Goal: Information Seeking & Learning: Learn about a topic

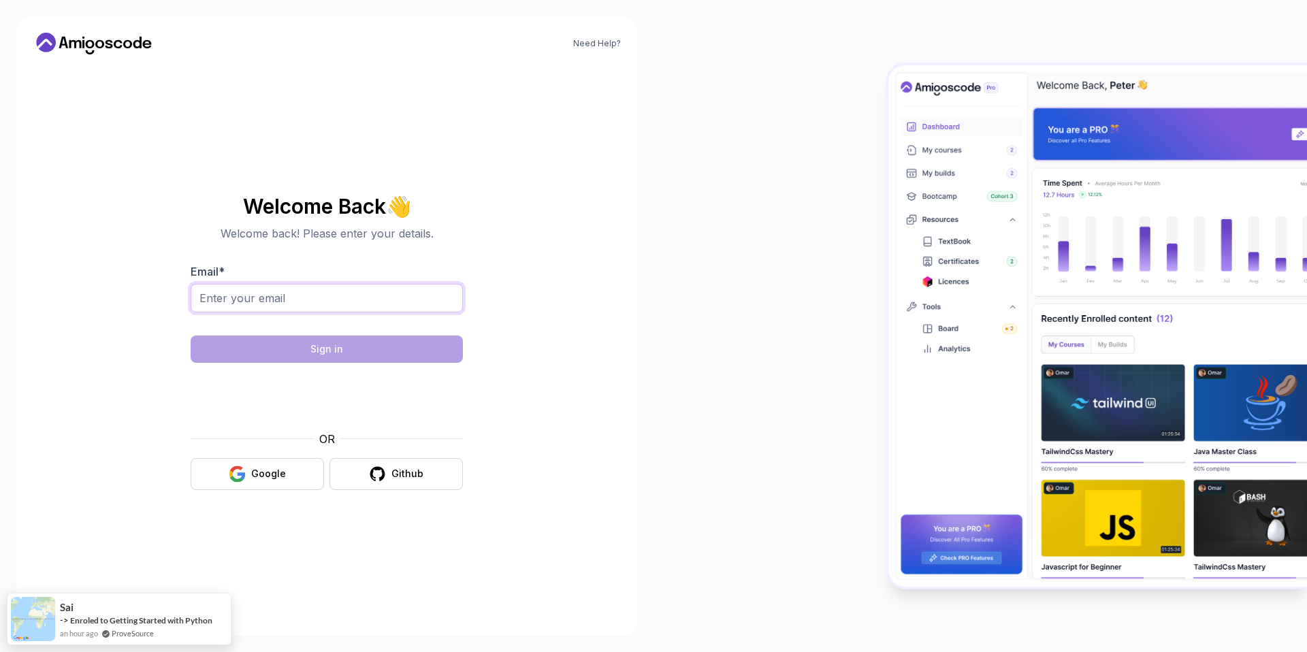
click at [355, 302] on input "Email *" at bounding box center [327, 298] width 272 height 29
type input "[EMAIL_ADDRESS][DOMAIN_NAME]"
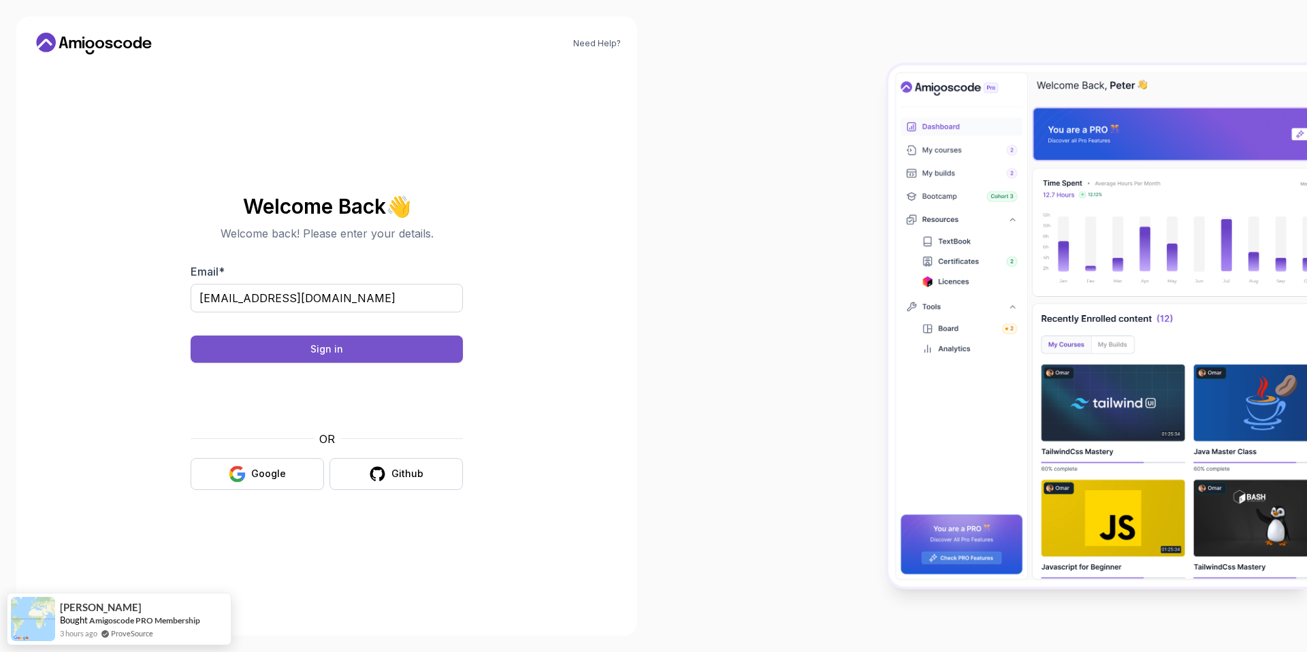
click at [433, 343] on button "Sign in" at bounding box center [327, 349] width 272 height 27
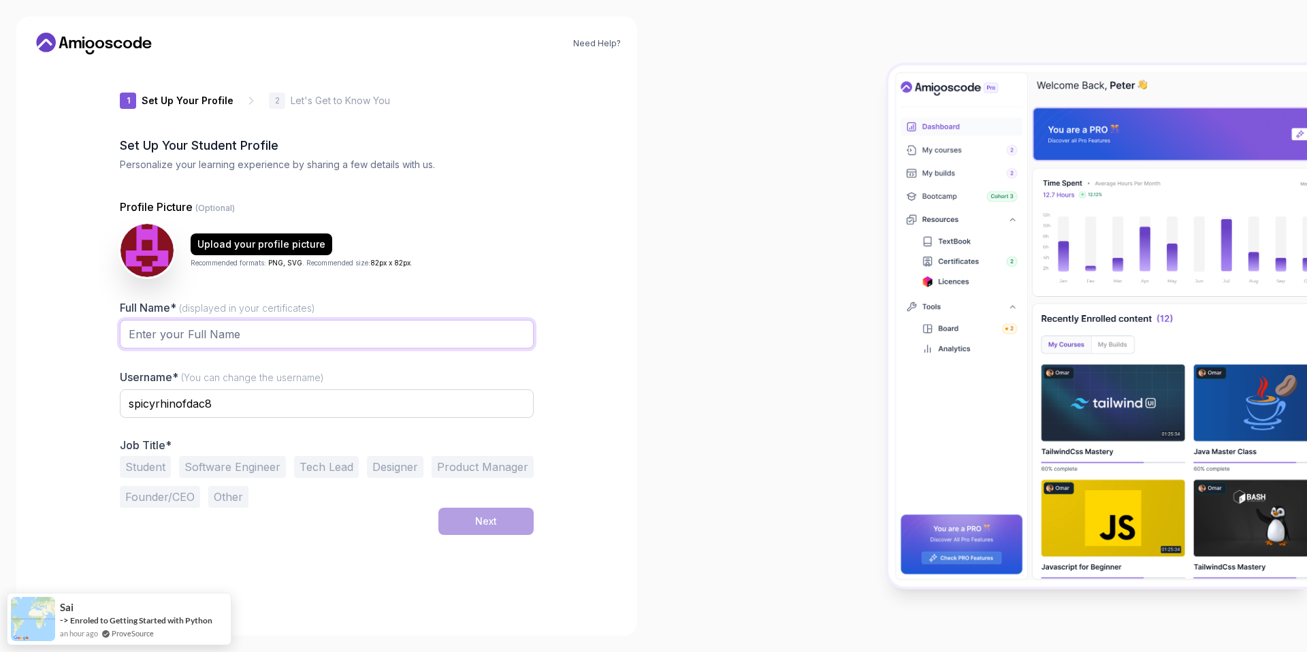
click at [196, 337] on input "Full Name* (displayed in your certificates)" at bounding box center [327, 334] width 414 height 29
type input "[PERSON_NAME]"
click at [176, 407] on input "spicyrhinofdac8" at bounding box center [327, 403] width 414 height 29
drag, startPoint x: 224, startPoint y: 403, endPoint x: 27, endPoint y: 395, distance: 196.9
click at [31, 395] on div "Need Help? 1 Set Up Your Profile 1 Set Up Your Profile 2 Let's Get to Know You …" at bounding box center [326, 325] width 621 height 619
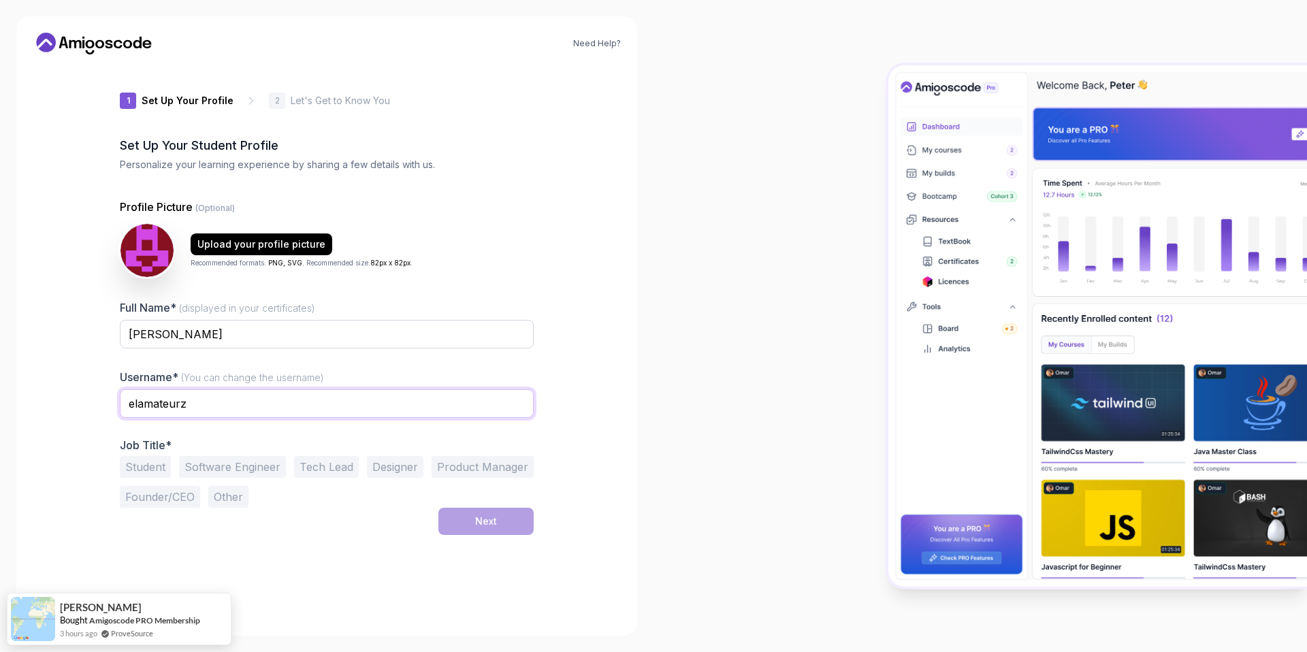
type input "elamateurz"
click at [235, 500] on button "Other" at bounding box center [228, 497] width 40 height 22
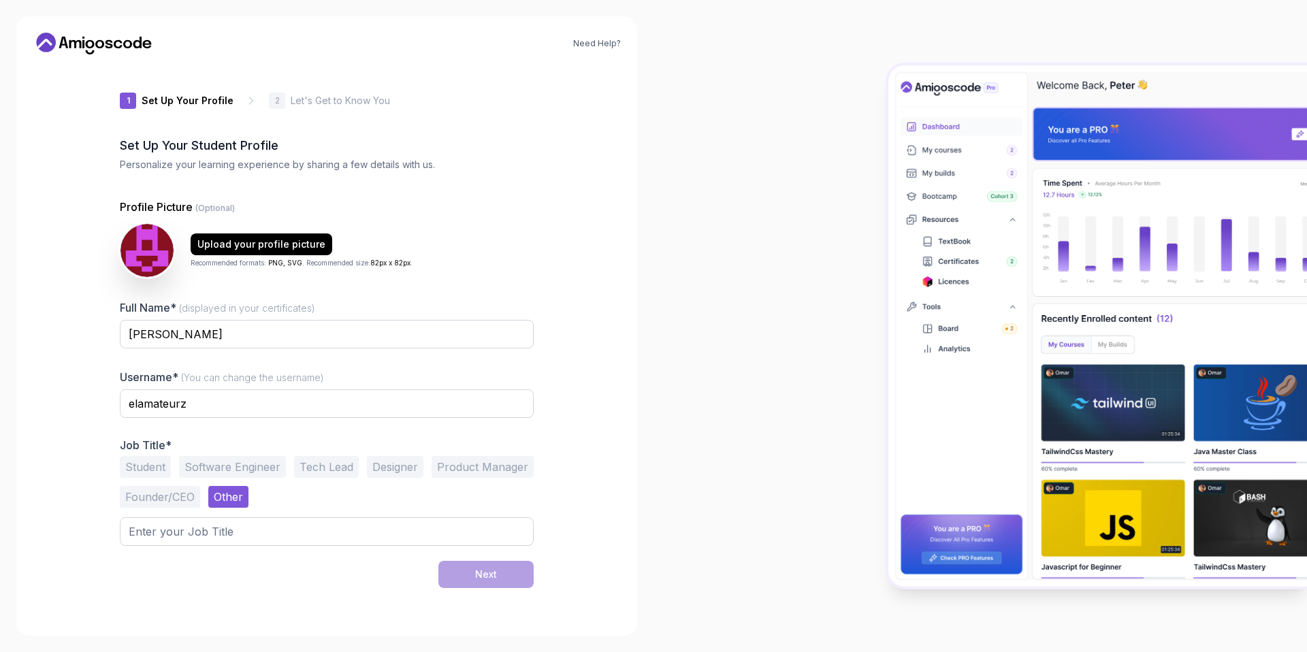
click at [170, 497] on button "Founder/CEO" at bounding box center [160, 497] width 80 height 22
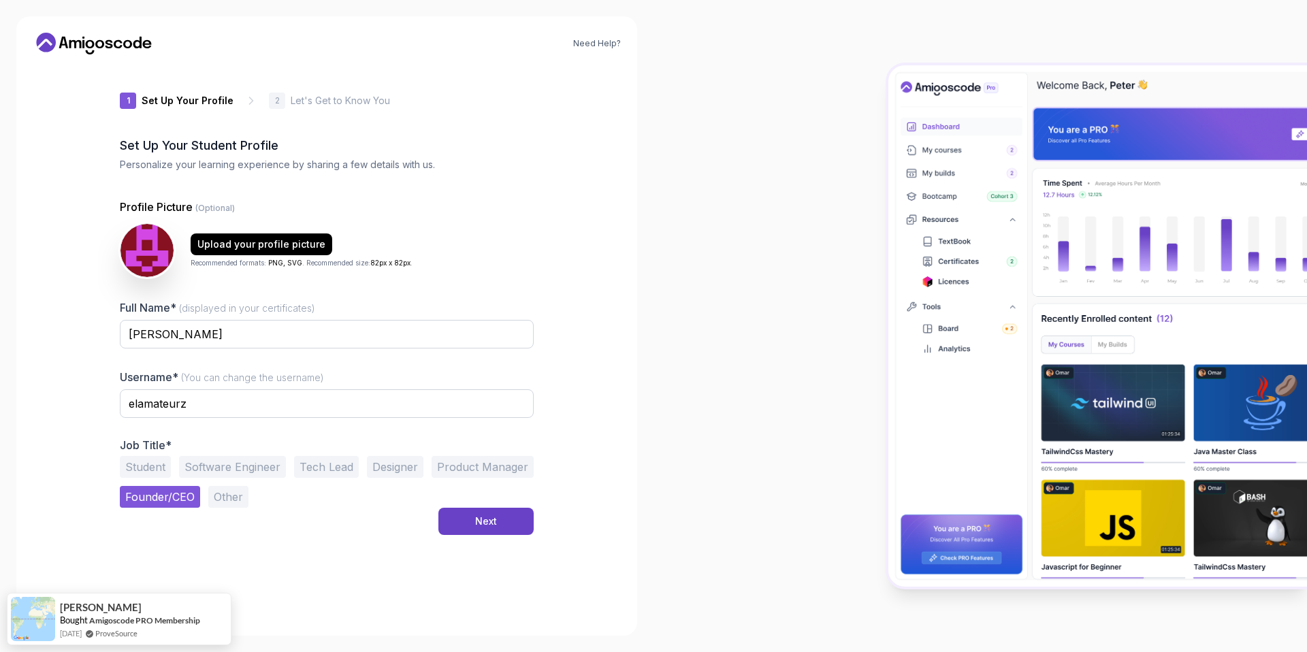
click at [230, 493] on button "Other" at bounding box center [228, 497] width 40 height 22
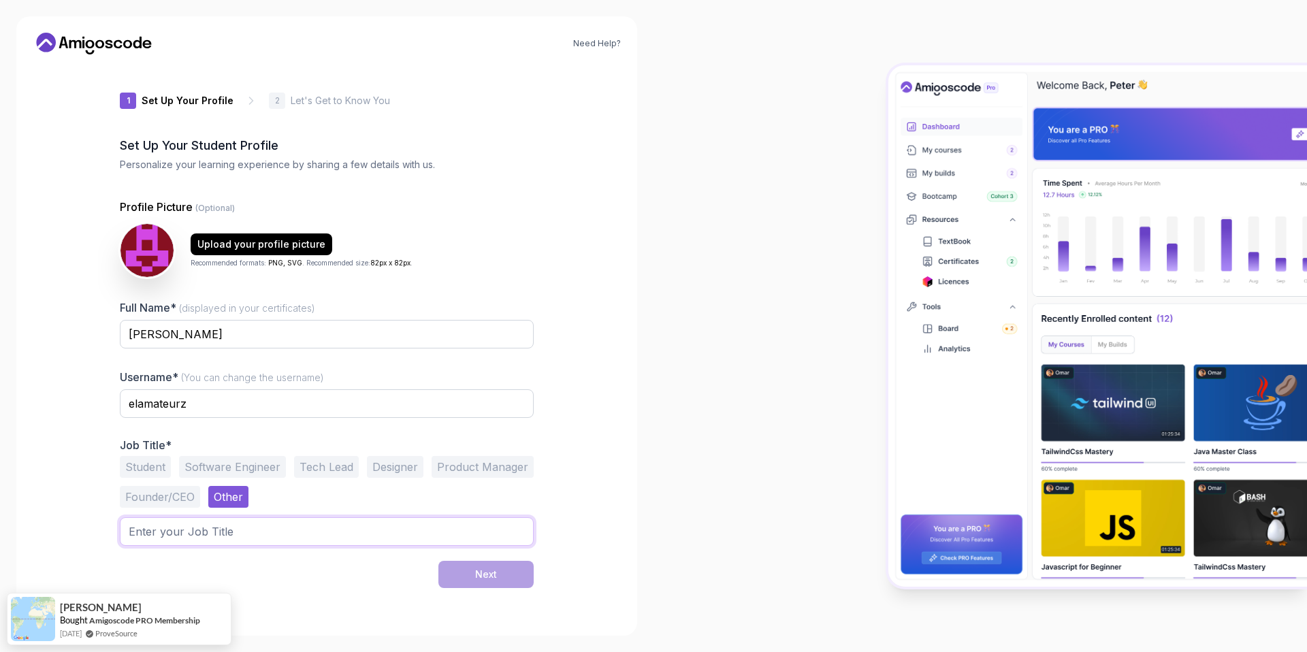
click at [206, 525] on input "text" at bounding box center [327, 531] width 414 height 29
type input "Consultant"
click at [459, 577] on button "Next" at bounding box center [485, 574] width 95 height 27
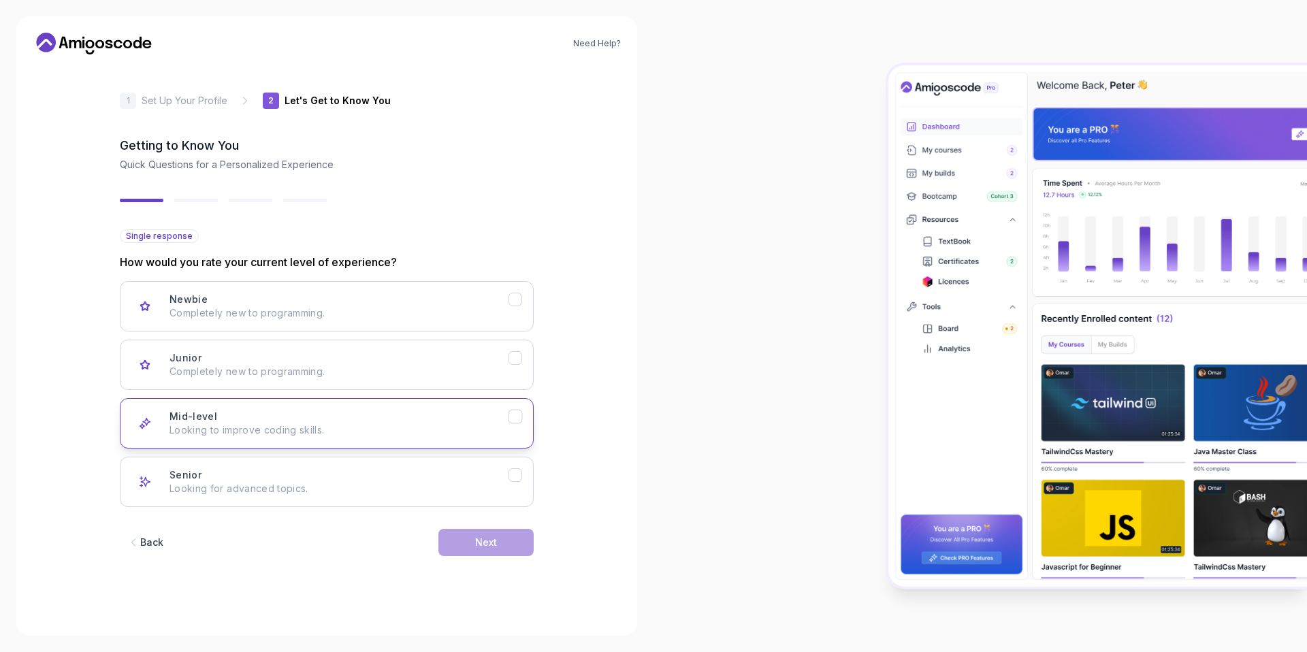
click at [515, 420] on icon "Mid-level" at bounding box center [515, 416] width 13 height 13
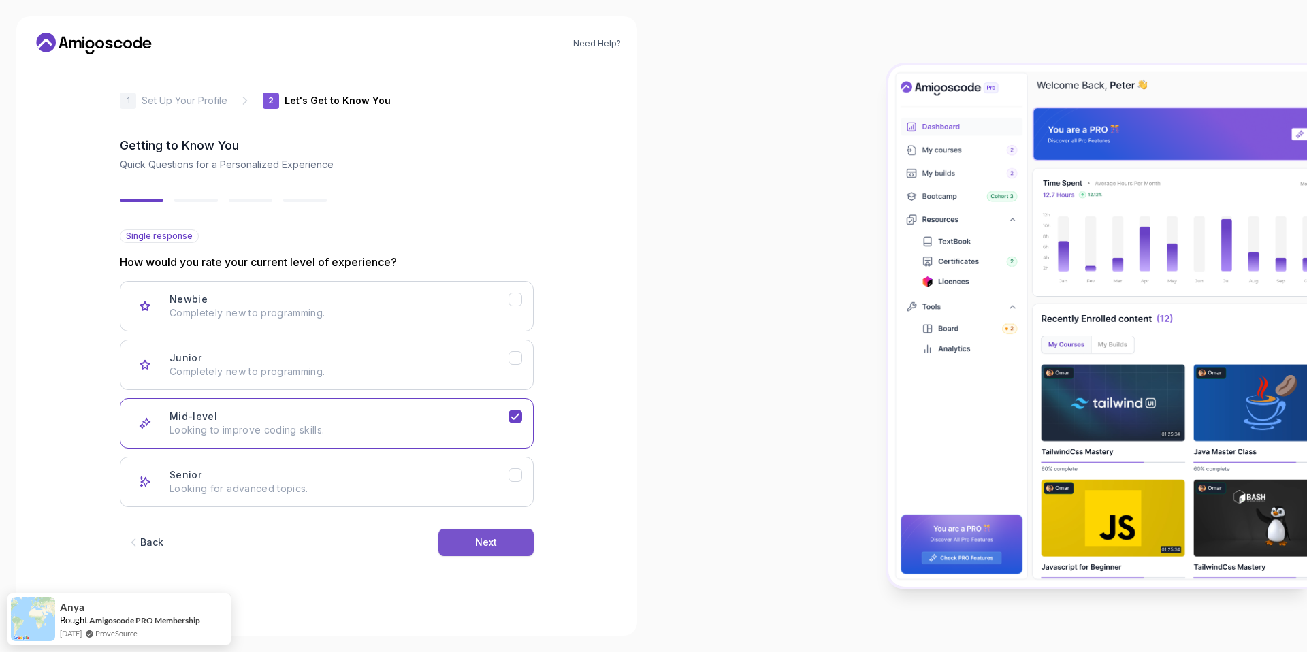
click at [503, 538] on button "Next" at bounding box center [485, 542] width 95 height 27
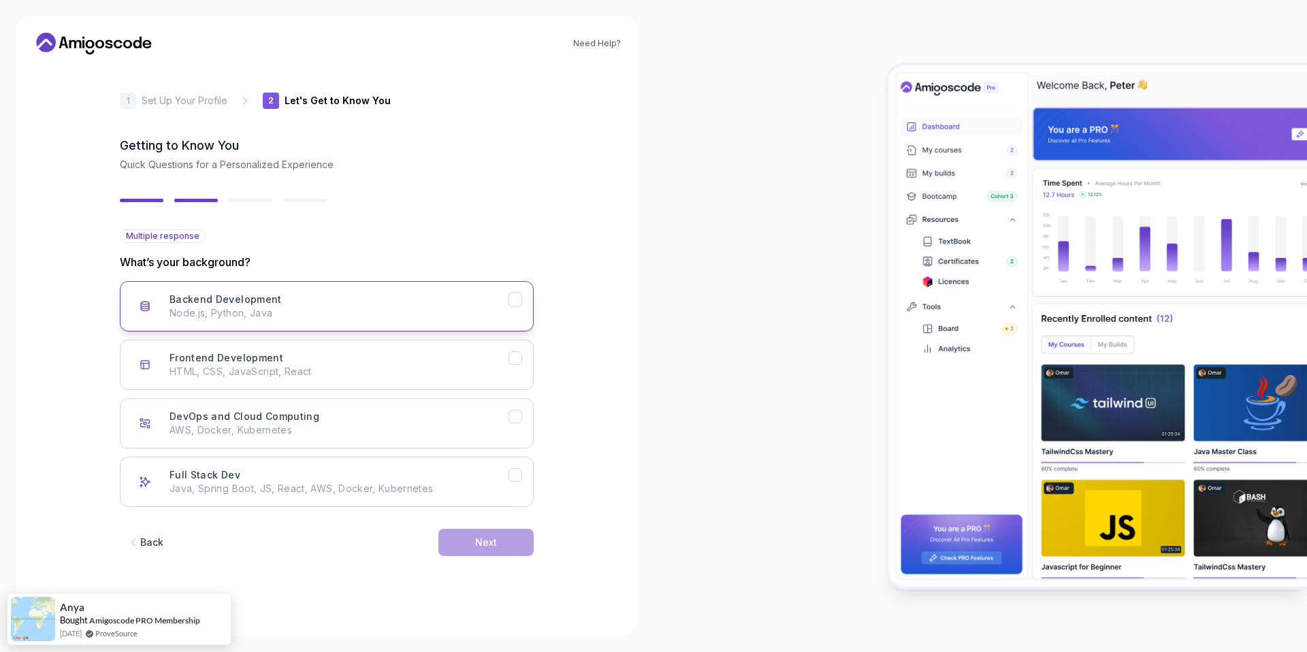
click at [521, 303] on icon "Backend Development" at bounding box center [515, 299] width 13 height 13
click at [515, 352] on icon "Frontend Development" at bounding box center [515, 358] width 13 height 13
click at [520, 402] on button "DevOps and Cloud Computing AWS, Docker, Kubernetes" at bounding box center [327, 423] width 414 height 50
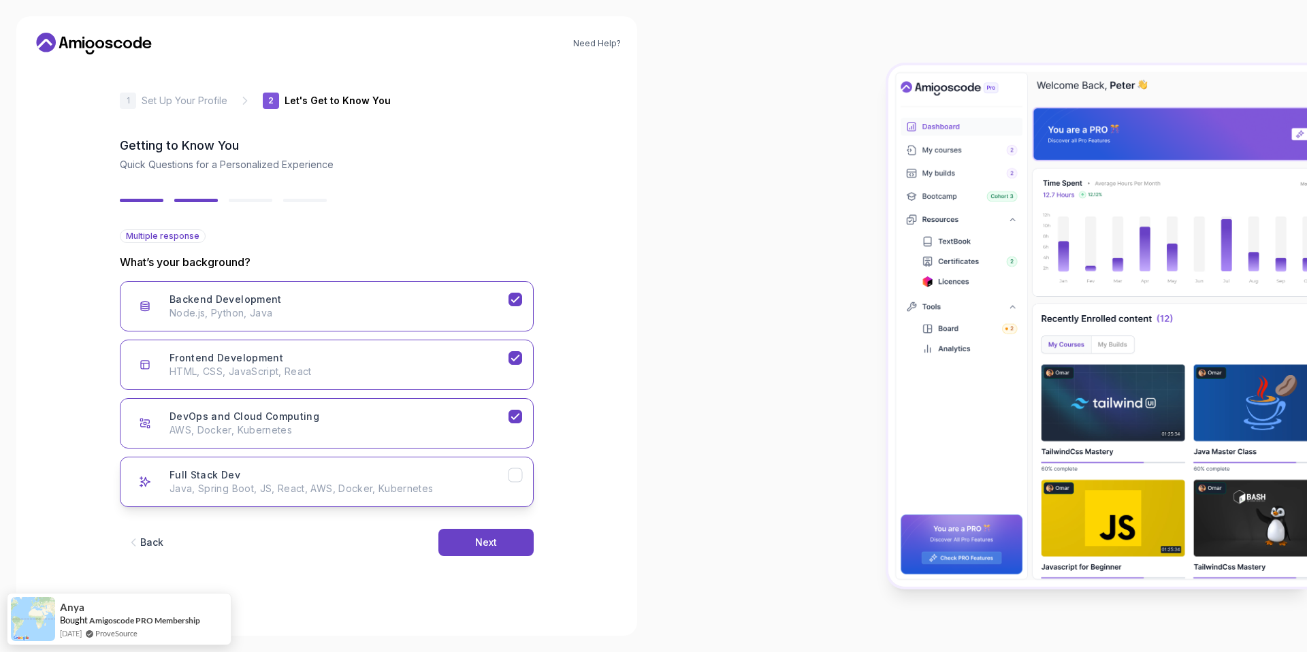
click at [516, 476] on icon "Full Stack Dev" at bounding box center [515, 475] width 13 height 13
click at [505, 541] on button "Next" at bounding box center [485, 542] width 95 height 27
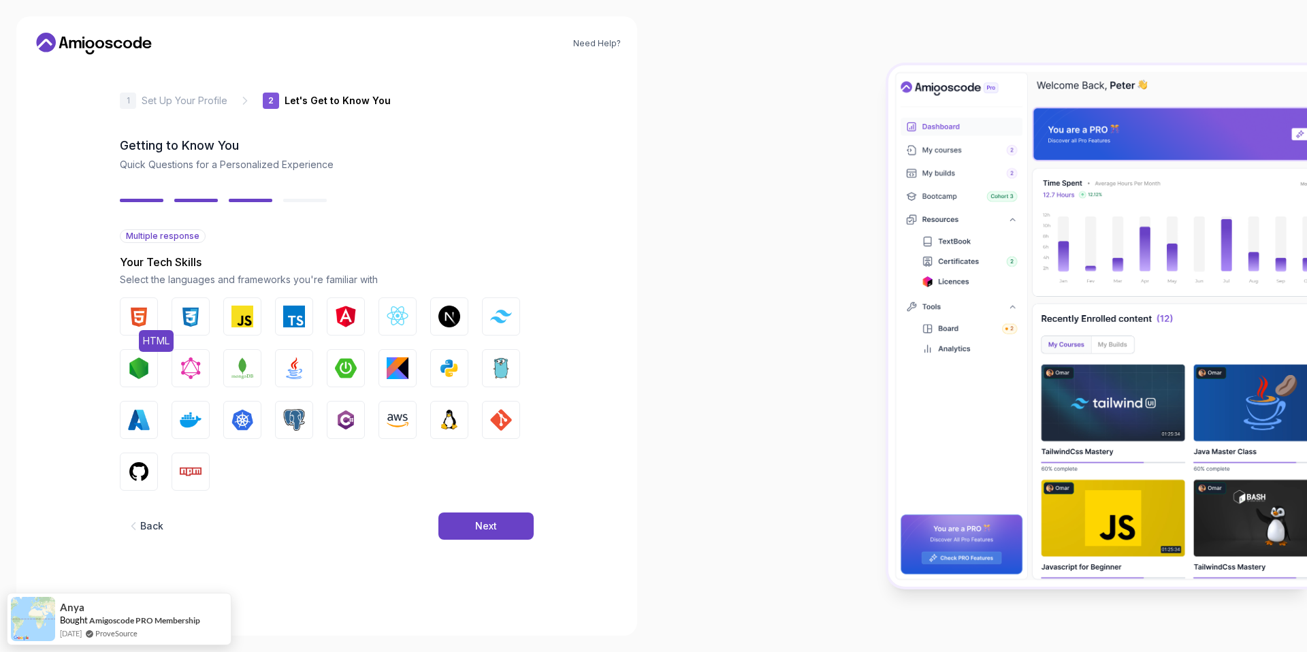
click at [146, 315] on img "button" at bounding box center [139, 317] width 22 height 22
click at [187, 315] on img "button" at bounding box center [191, 317] width 22 height 22
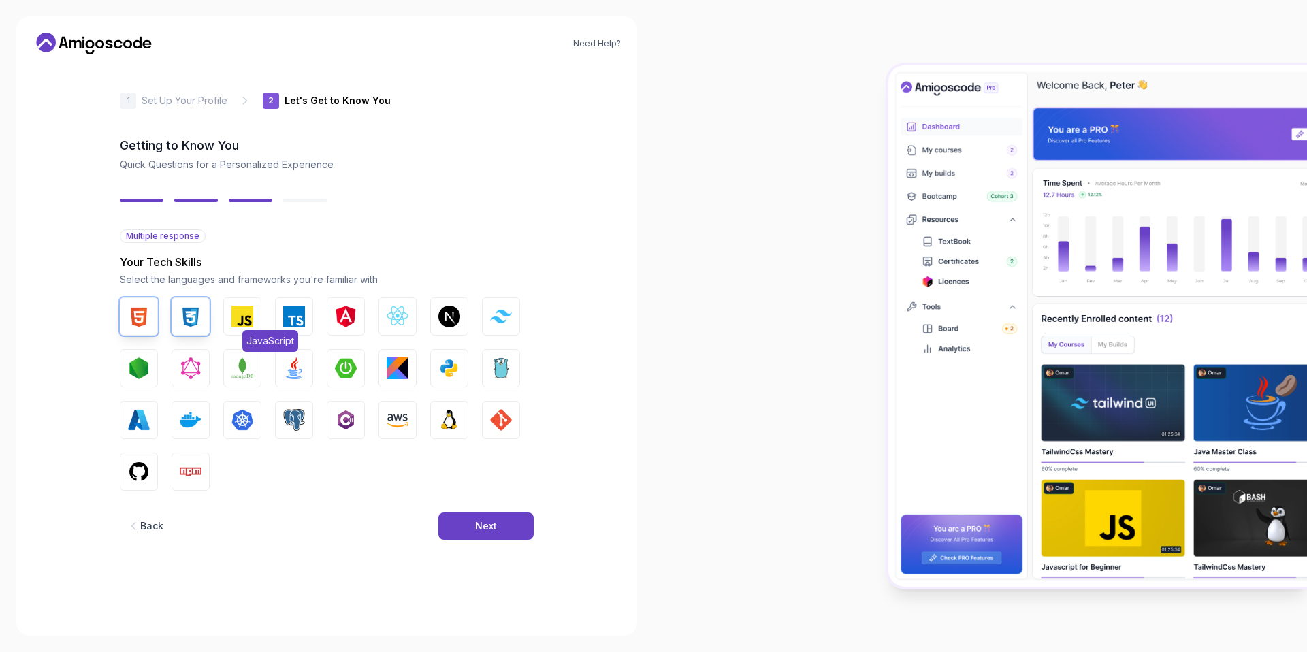
click at [246, 314] on img "button" at bounding box center [242, 317] width 22 height 22
click at [293, 316] on img "button" at bounding box center [294, 317] width 22 height 22
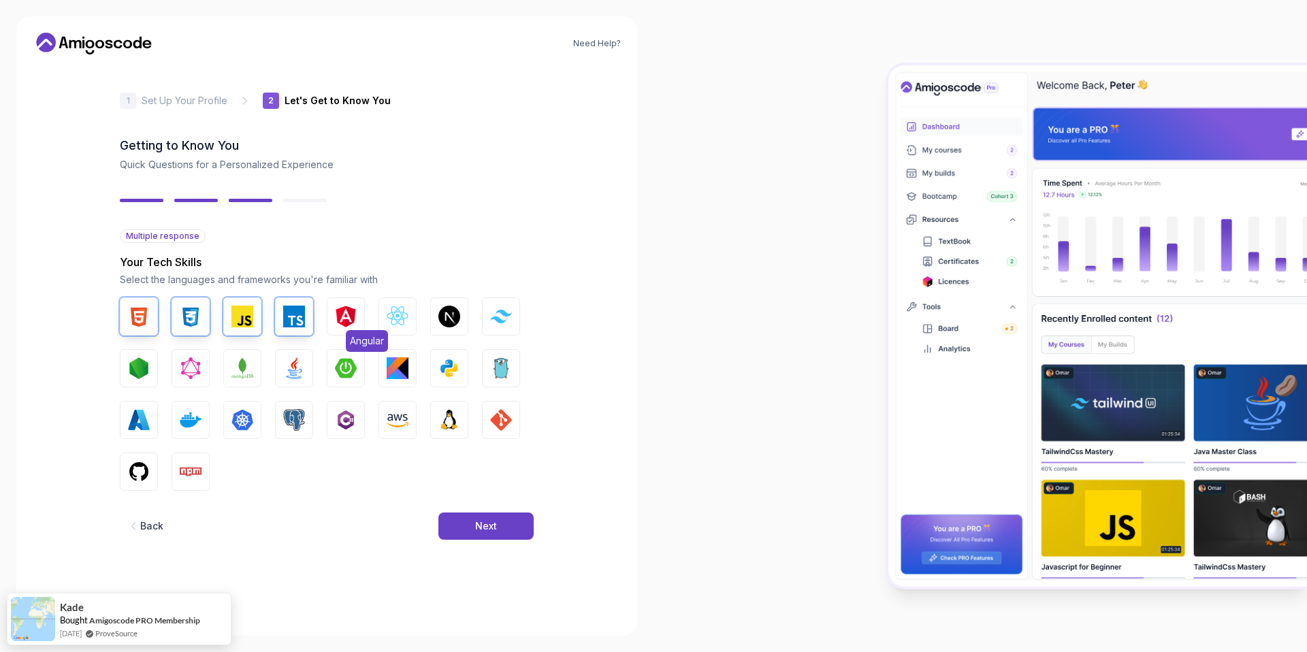
click at [336, 317] on img "button" at bounding box center [346, 317] width 22 height 22
click at [402, 325] on img "button" at bounding box center [398, 317] width 22 height 22
click at [455, 367] on img "button" at bounding box center [449, 368] width 22 height 22
click at [491, 417] on img "button" at bounding box center [501, 420] width 22 height 22
click at [448, 416] on img "button" at bounding box center [449, 420] width 22 height 22
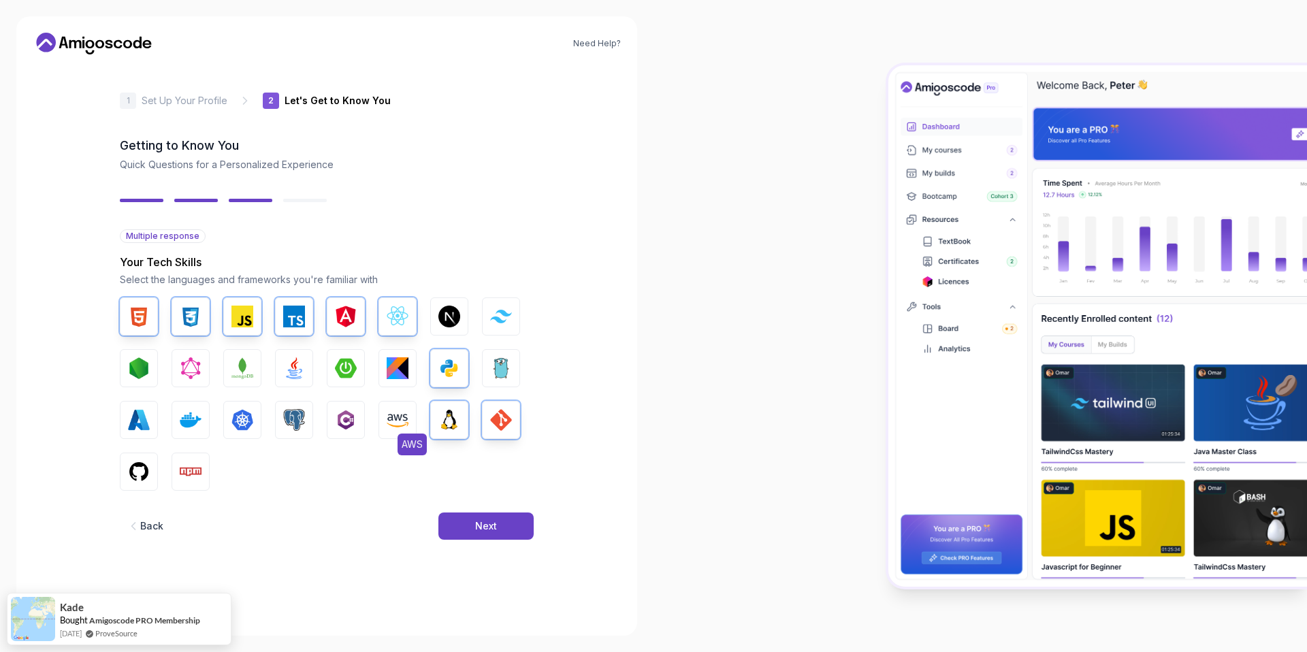
click at [395, 415] on img "button" at bounding box center [398, 420] width 22 height 22
click at [455, 314] on img "button" at bounding box center [449, 317] width 22 height 22
click at [136, 366] on img "button" at bounding box center [139, 368] width 22 height 22
click at [187, 368] on img "button" at bounding box center [191, 368] width 22 height 22
click at [250, 375] on img "button" at bounding box center [242, 368] width 22 height 22
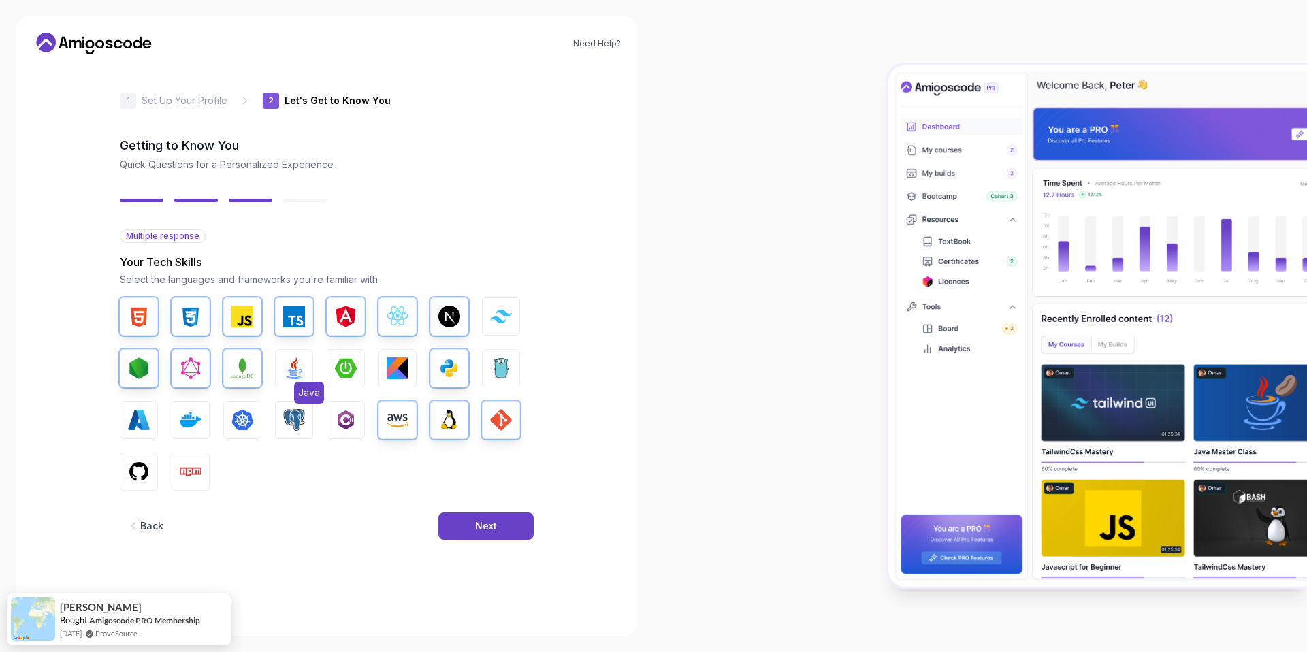
click at [303, 374] on img "button" at bounding box center [294, 368] width 22 height 22
click at [353, 377] on img "button" at bounding box center [346, 368] width 22 height 22
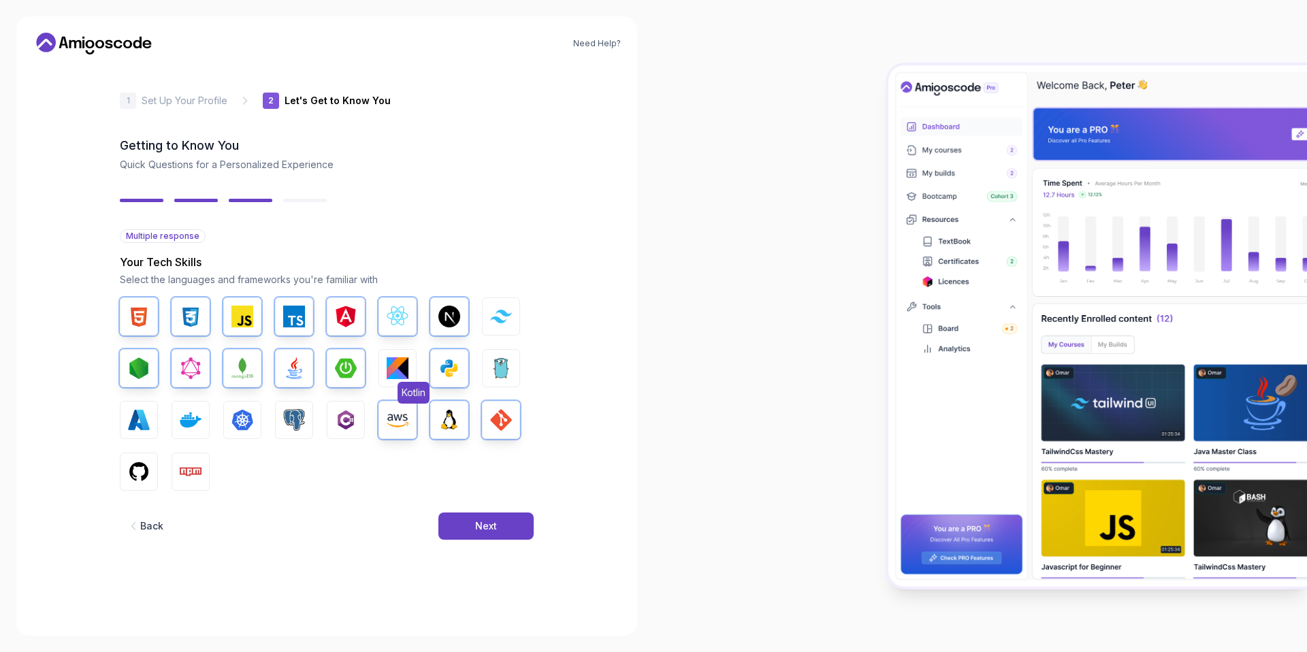
click at [393, 377] on img "button" at bounding box center [398, 368] width 22 height 22
click at [439, 378] on img "button" at bounding box center [449, 368] width 22 height 22
click at [400, 376] on img "button" at bounding box center [398, 368] width 22 height 22
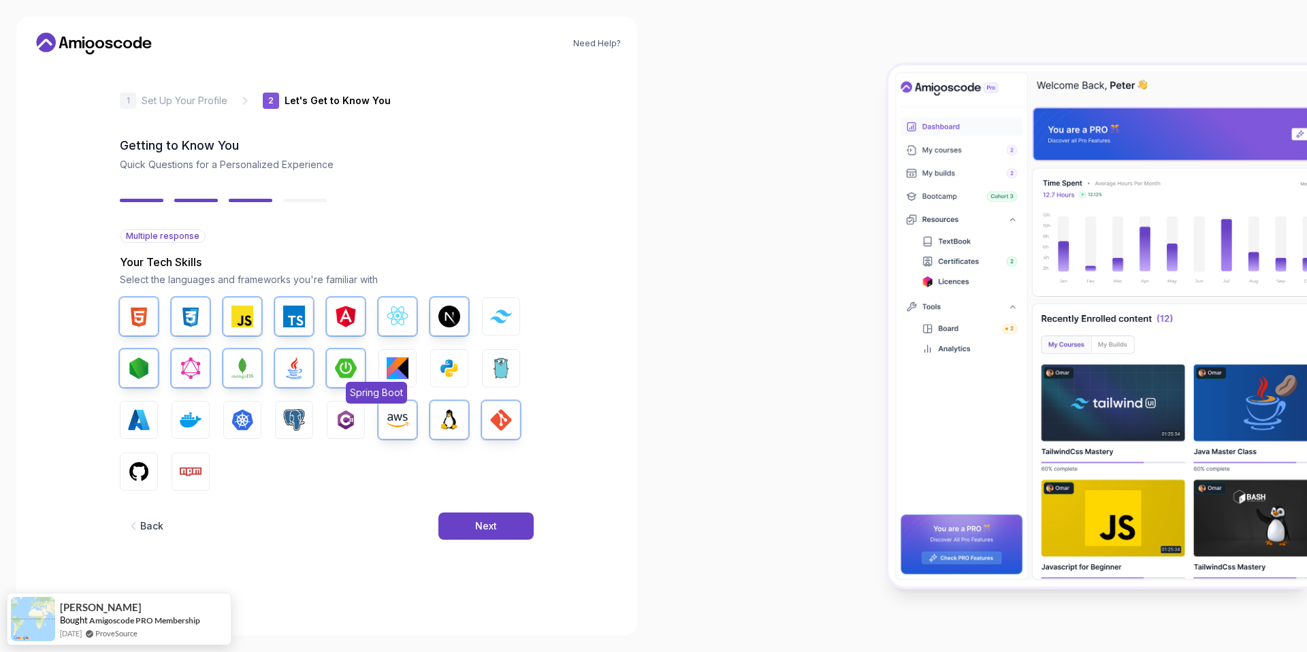
click at [359, 371] on button "Spring Boot" at bounding box center [346, 368] width 38 height 38
click at [280, 366] on button "Java" at bounding box center [294, 368] width 38 height 38
click at [227, 366] on button "MongoDB" at bounding box center [242, 368] width 38 height 38
click at [195, 366] on img "button" at bounding box center [191, 368] width 22 height 22
click at [152, 366] on button "Node.js" at bounding box center [139, 368] width 38 height 38
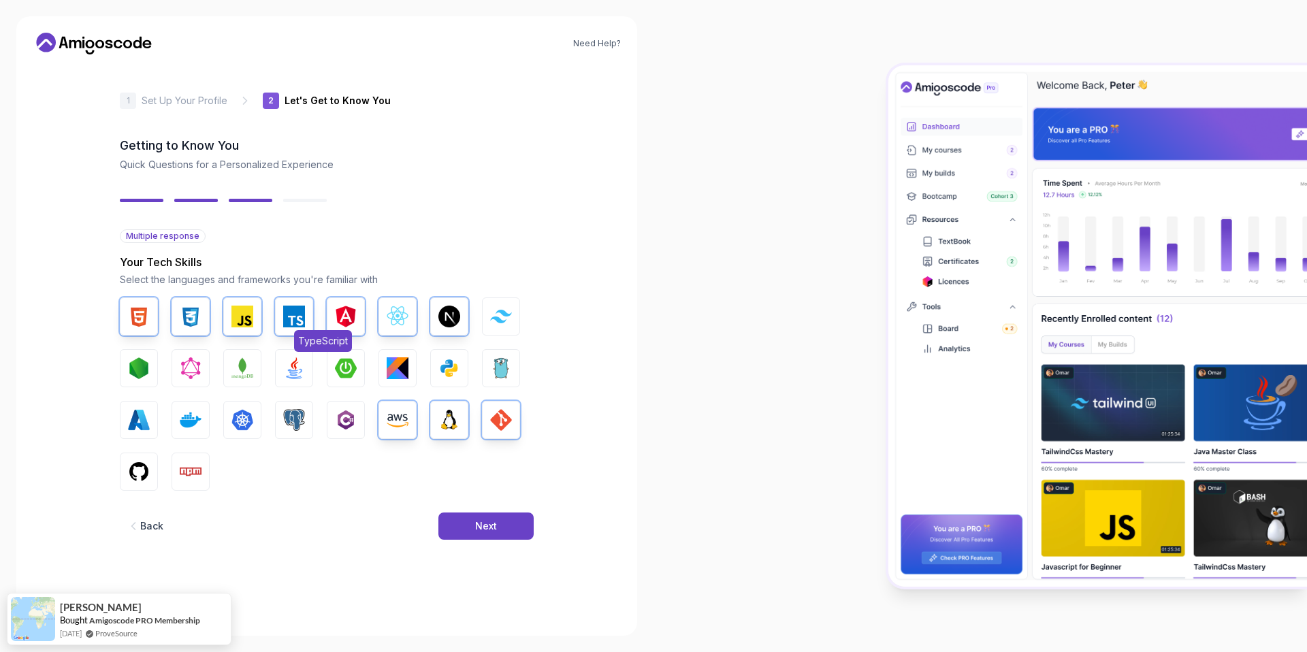
click at [302, 322] on img "button" at bounding box center [294, 317] width 22 height 22
click at [339, 321] on img "button" at bounding box center [346, 317] width 22 height 22
click at [387, 319] on img "button" at bounding box center [398, 317] width 22 height 22
click at [440, 319] on img "button" at bounding box center [449, 317] width 22 height 22
click at [444, 369] on img "button" at bounding box center [449, 368] width 22 height 22
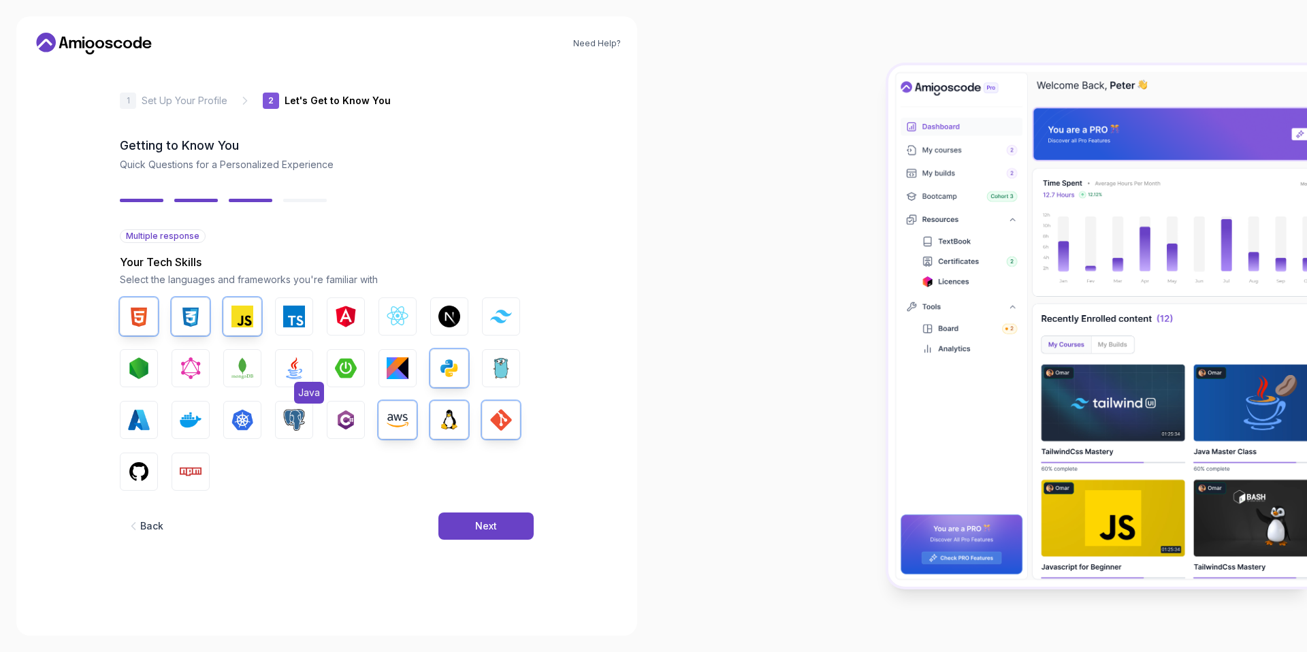
click at [300, 369] on img "button" at bounding box center [294, 368] width 22 height 22
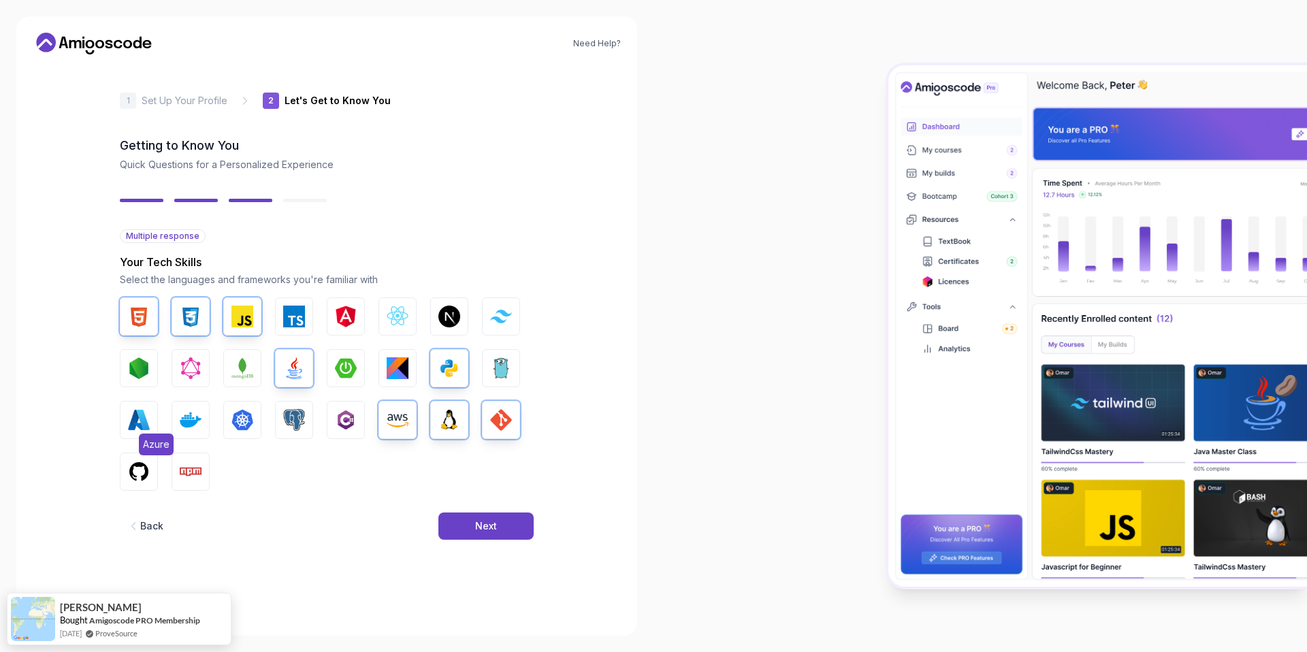
click at [142, 423] on img "button" at bounding box center [139, 420] width 22 height 22
click at [289, 421] on img "button" at bounding box center [294, 420] width 22 height 22
click at [345, 425] on img "button" at bounding box center [346, 420] width 22 height 22
click at [395, 428] on img "button" at bounding box center [398, 420] width 22 height 22
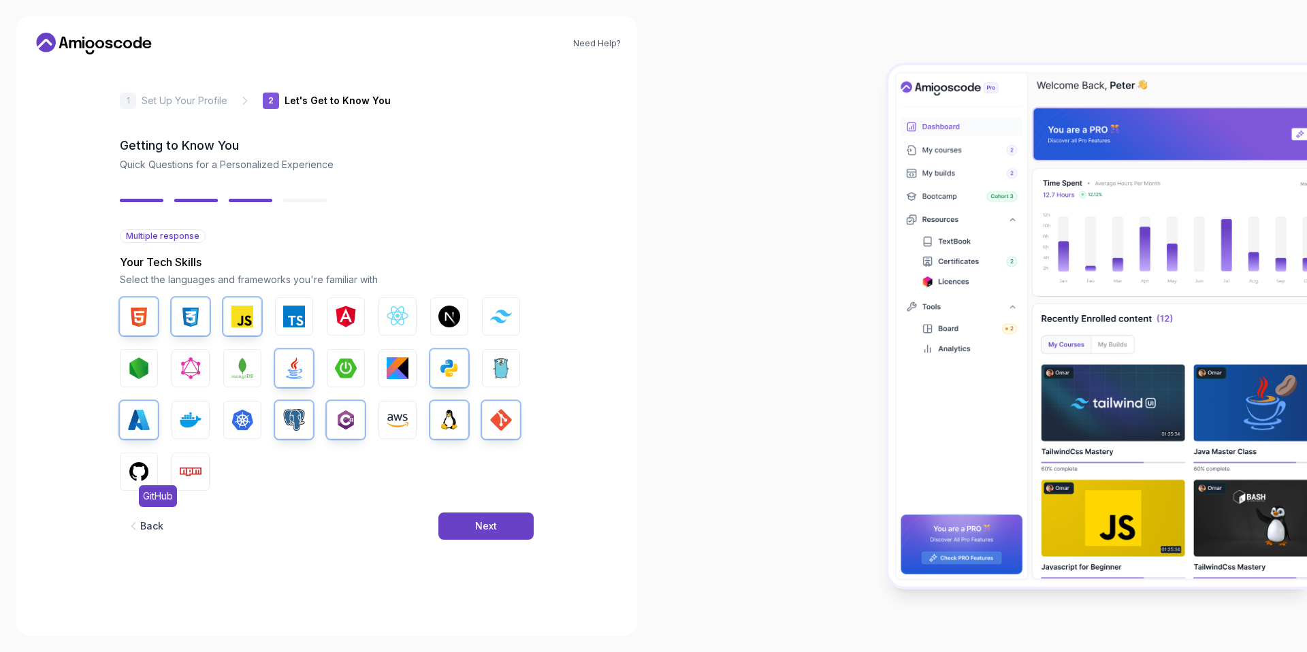
click at [148, 466] on img "button" at bounding box center [139, 472] width 22 height 22
click at [506, 525] on button "Next" at bounding box center [485, 526] width 95 height 27
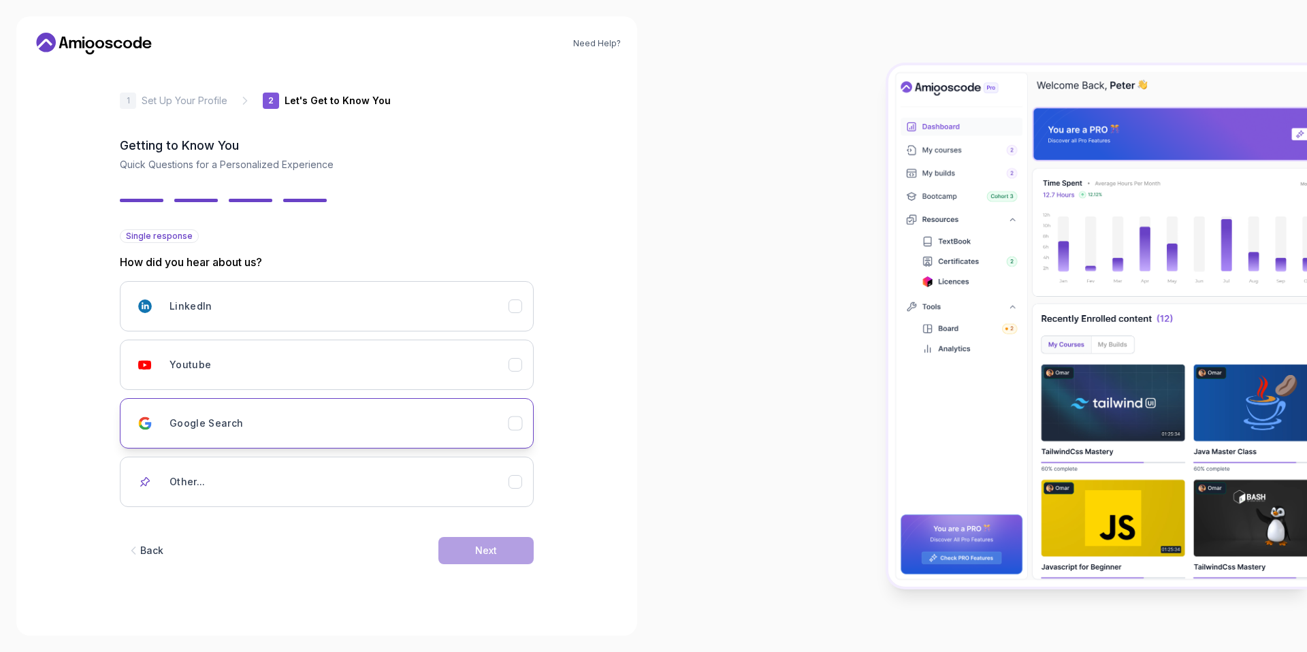
click at [516, 424] on icon "Google Search" at bounding box center [514, 423] width 7 height 5
click at [506, 549] on button "Next" at bounding box center [485, 550] width 95 height 27
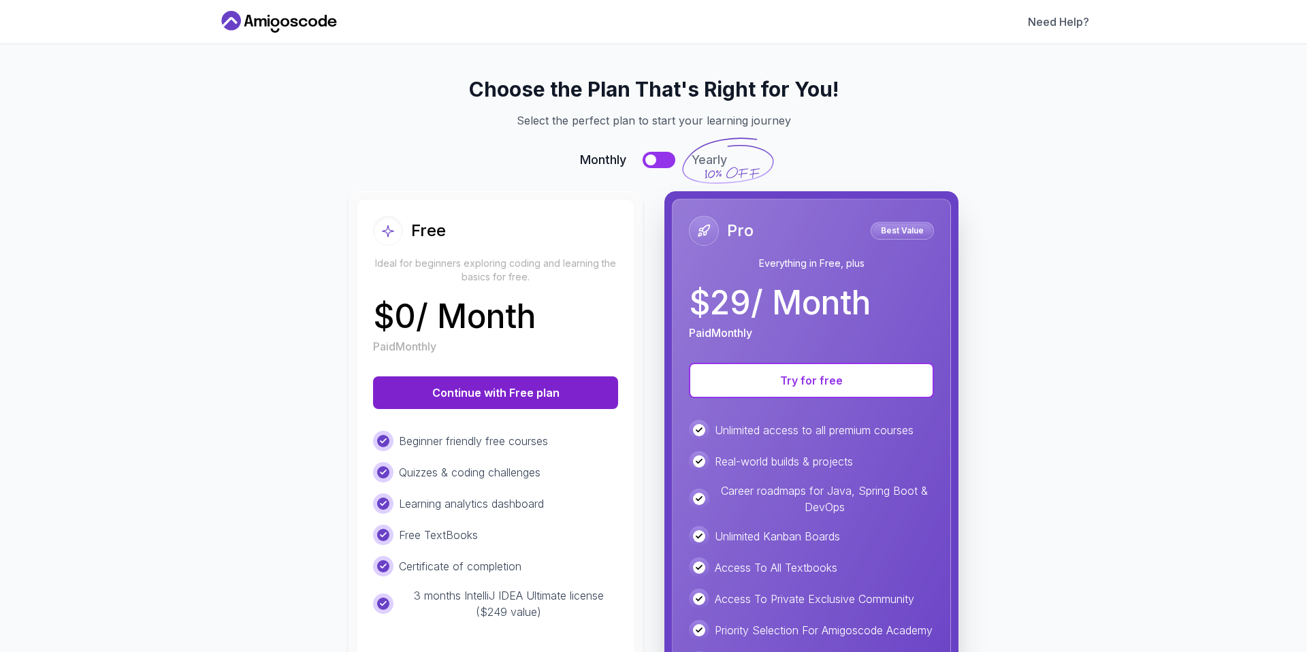
click at [498, 393] on button "Continue with Free plan" at bounding box center [495, 392] width 245 height 33
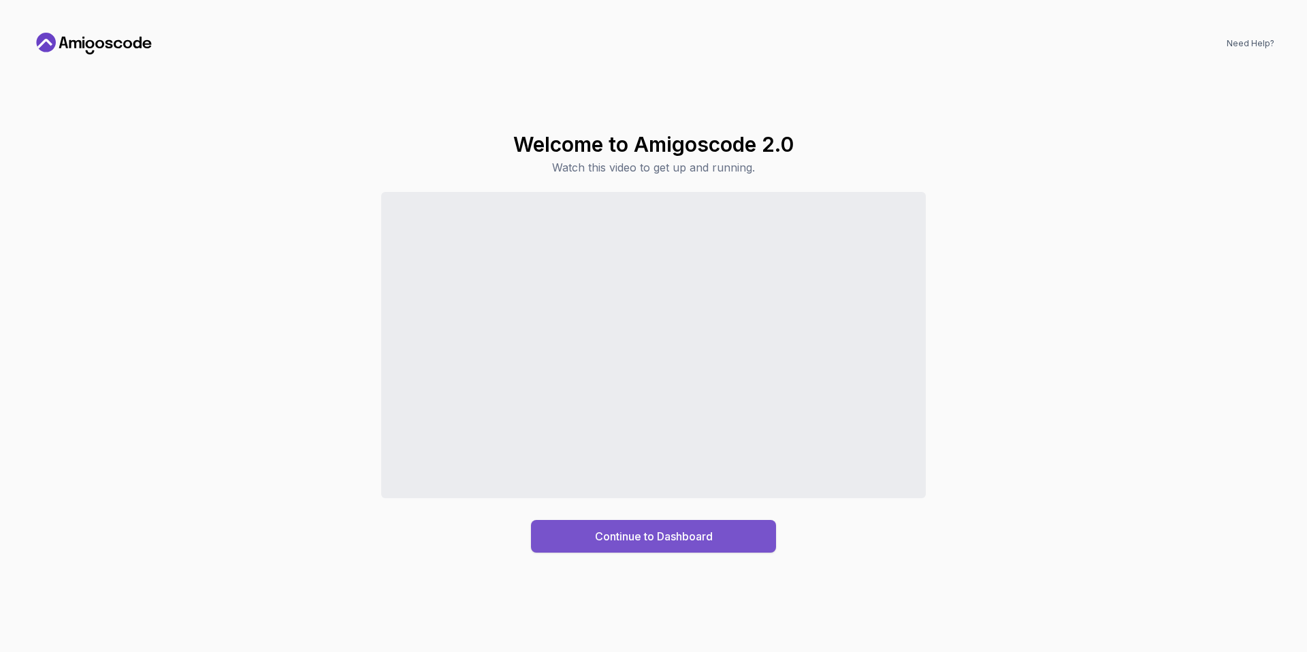
click at [708, 539] on div "Continue to Dashboard" at bounding box center [654, 536] width 118 height 16
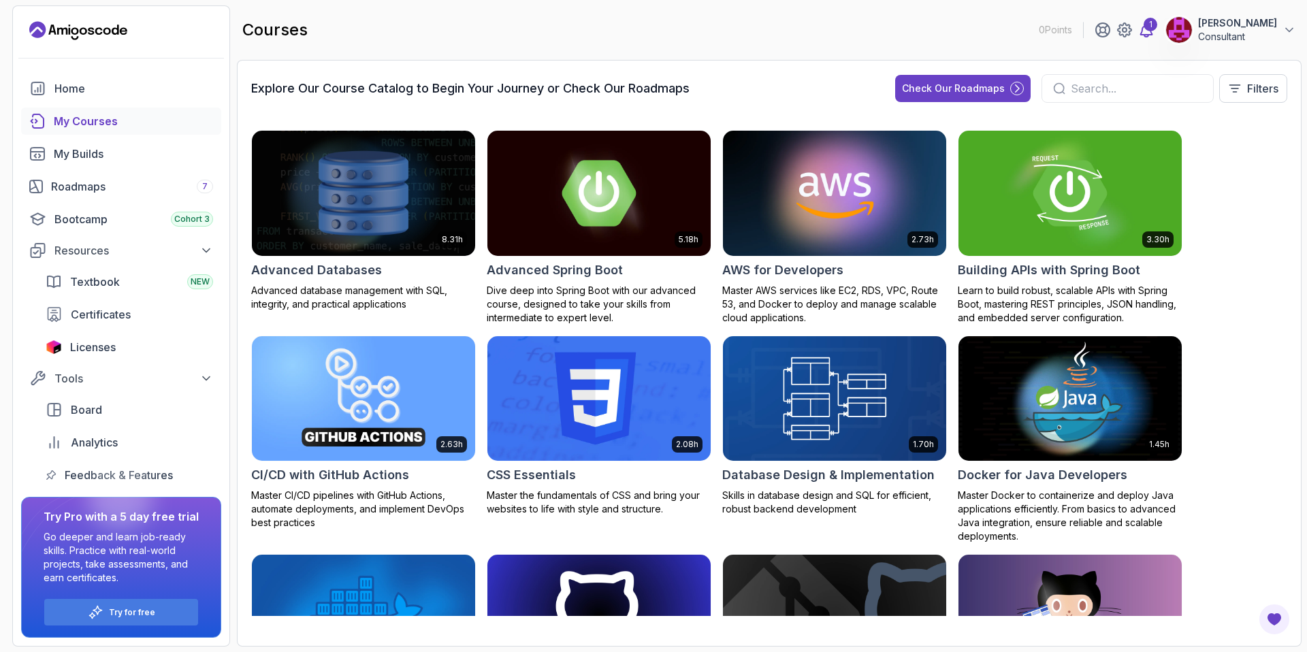
click at [1154, 31] on icon at bounding box center [1146, 30] width 16 height 16
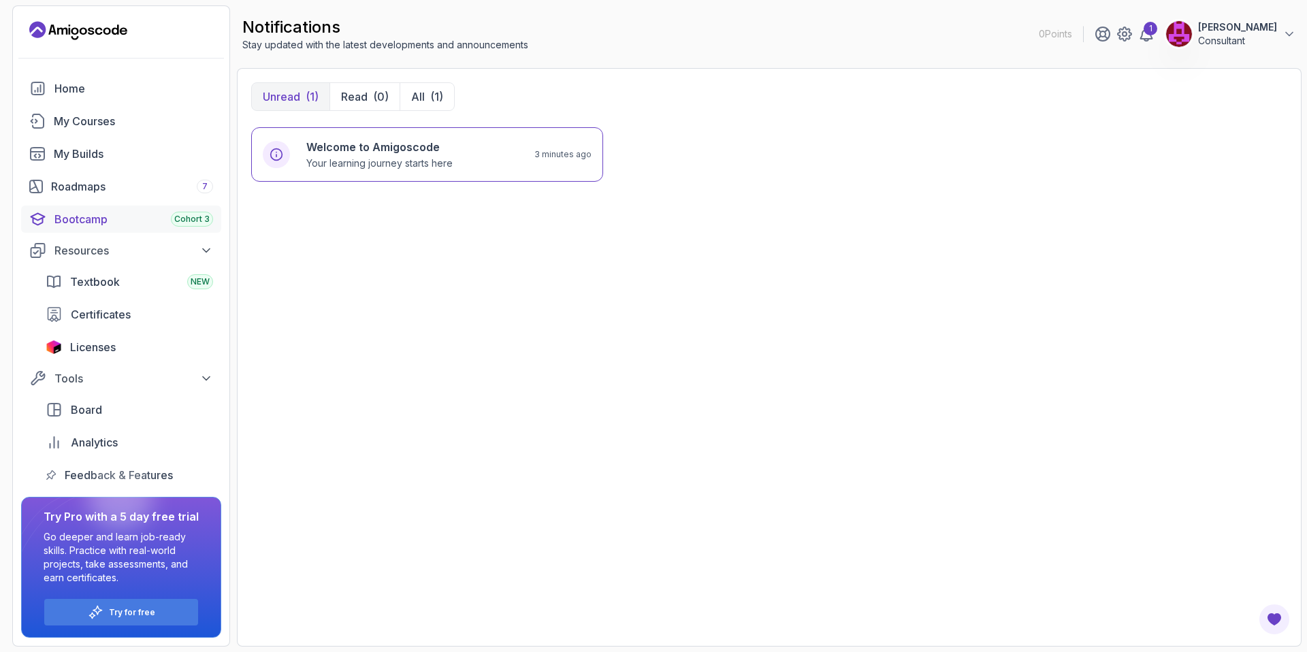
click at [142, 218] on div "Bootcamp Cohort 3" at bounding box center [133, 219] width 159 height 16
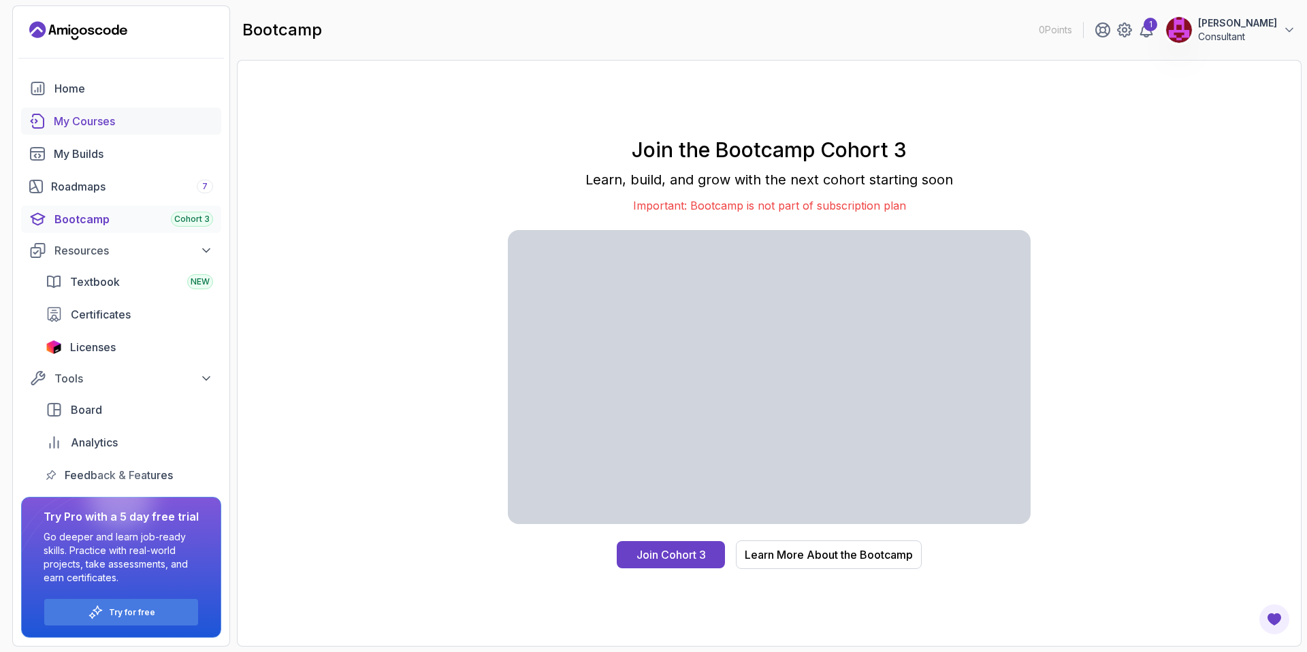
click at [125, 123] on div "My Courses" at bounding box center [133, 121] width 159 height 16
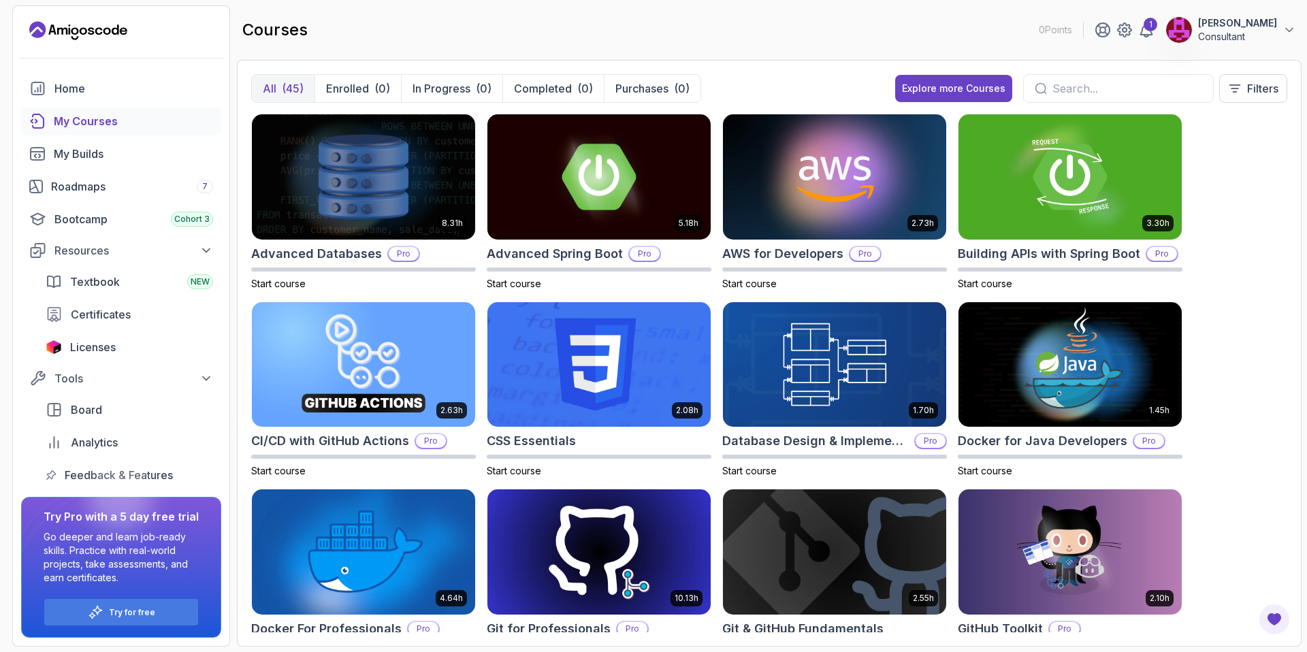
click at [1244, 39] on p "Consultant" at bounding box center [1237, 37] width 79 height 14
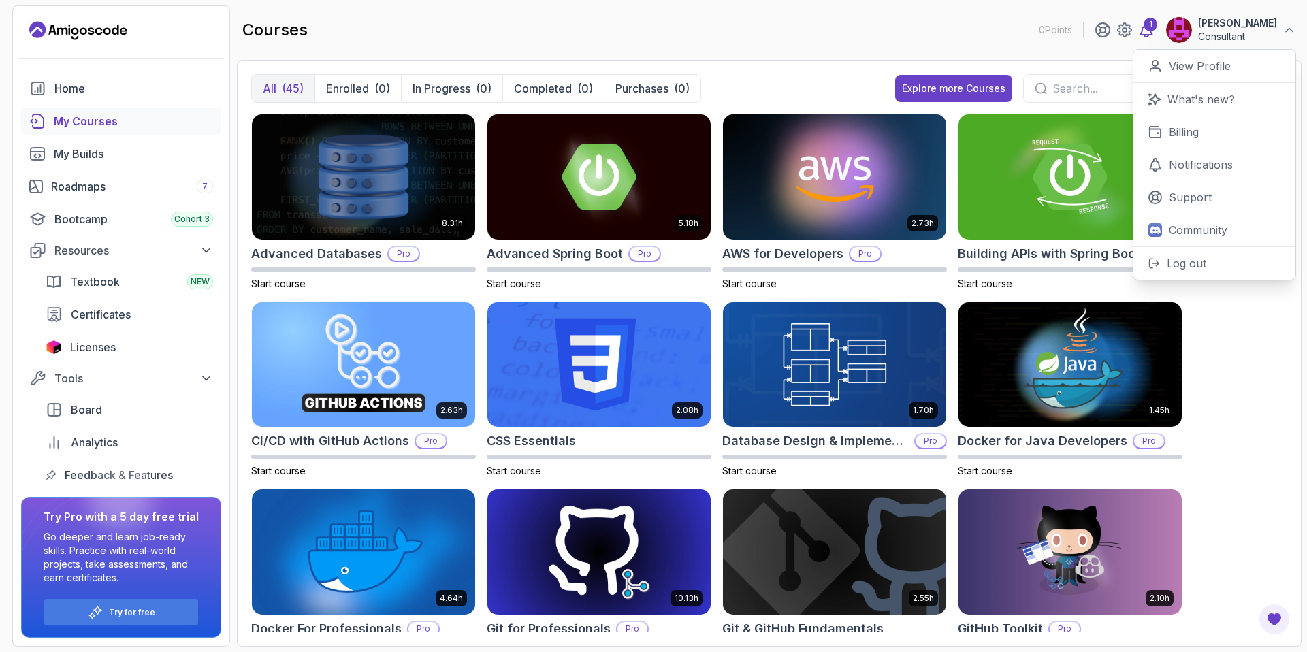
click at [1154, 35] on icon at bounding box center [1146, 30] width 16 height 16
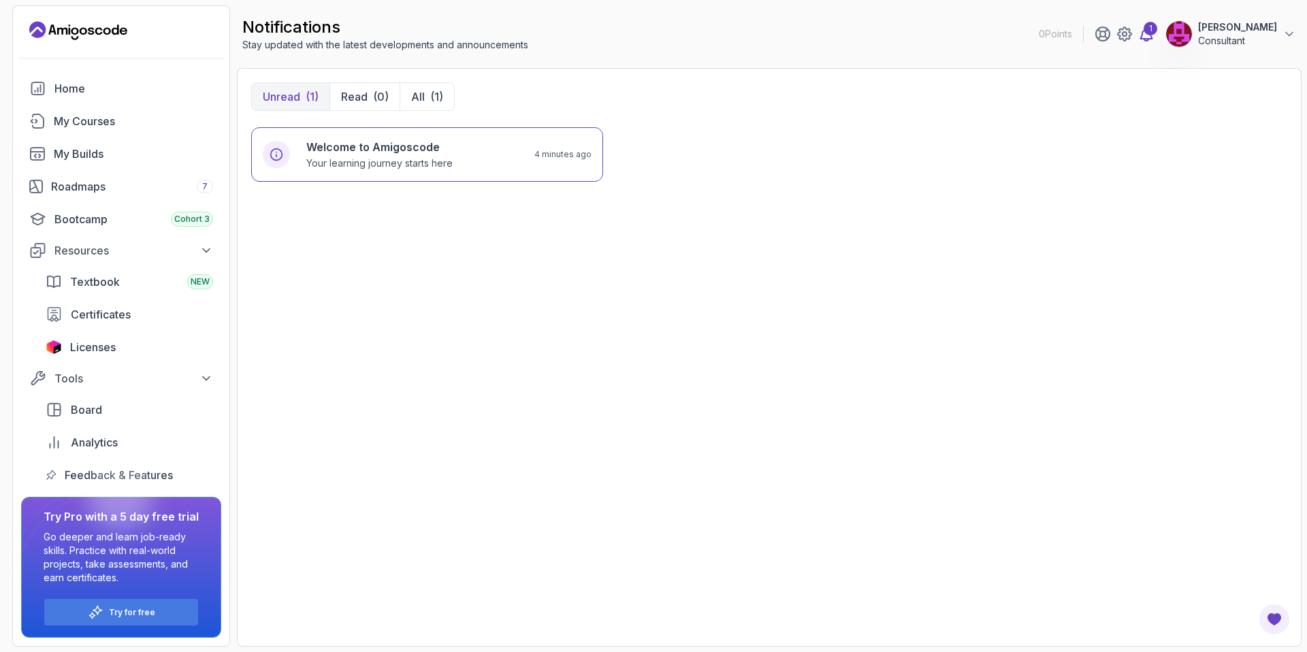
click at [1154, 34] on icon at bounding box center [1146, 34] width 16 height 16
click at [1193, 39] on img at bounding box center [1178, 33] width 27 height 27
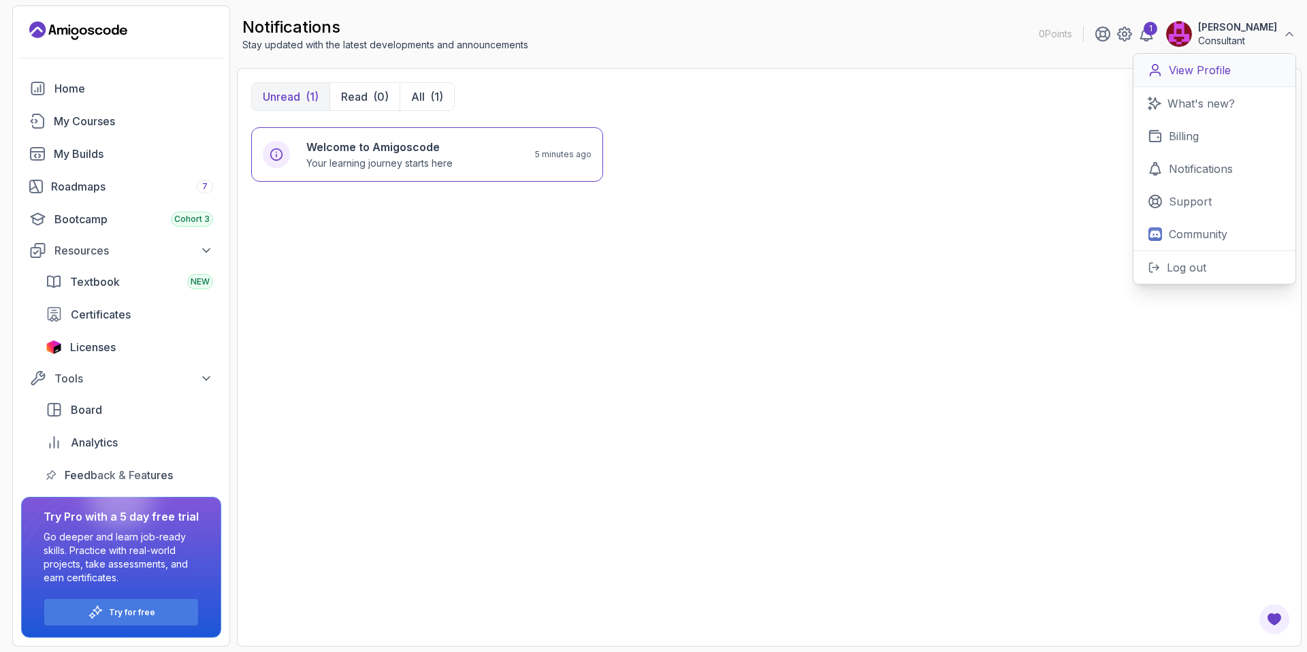
click at [1200, 66] on p "View Profile" at bounding box center [1200, 70] width 62 height 16
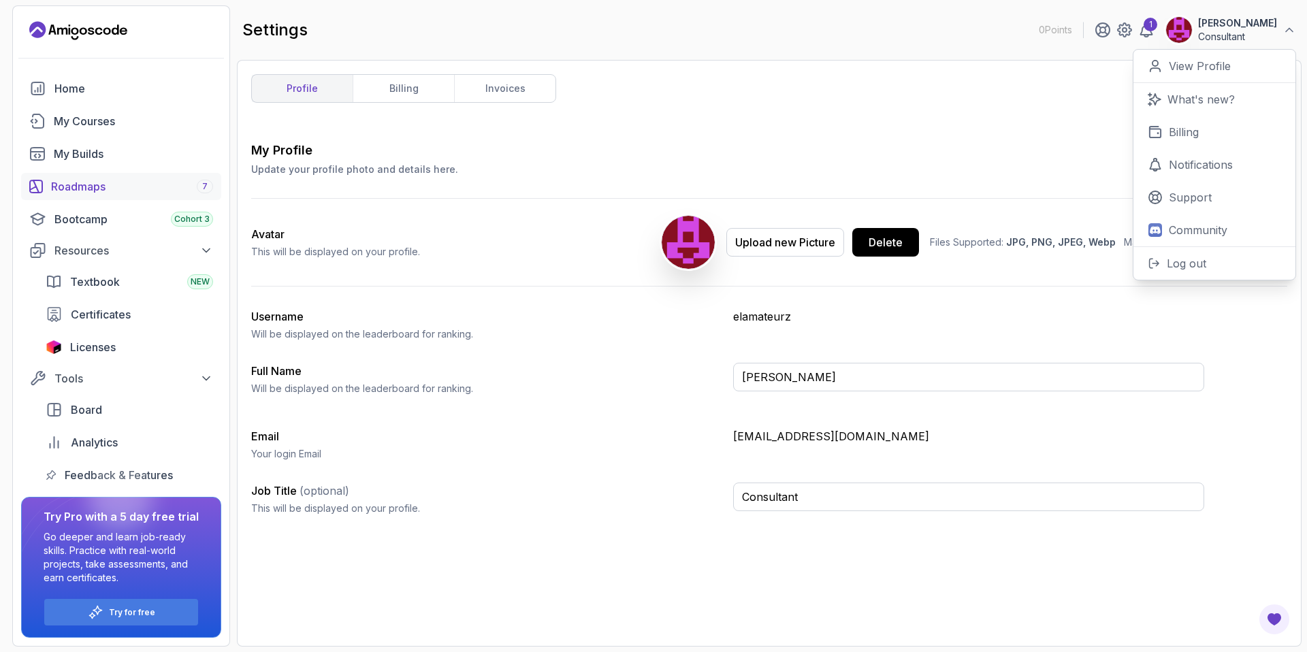
click at [96, 187] on div "Roadmaps 7" at bounding box center [132, 186] width 162 height 16
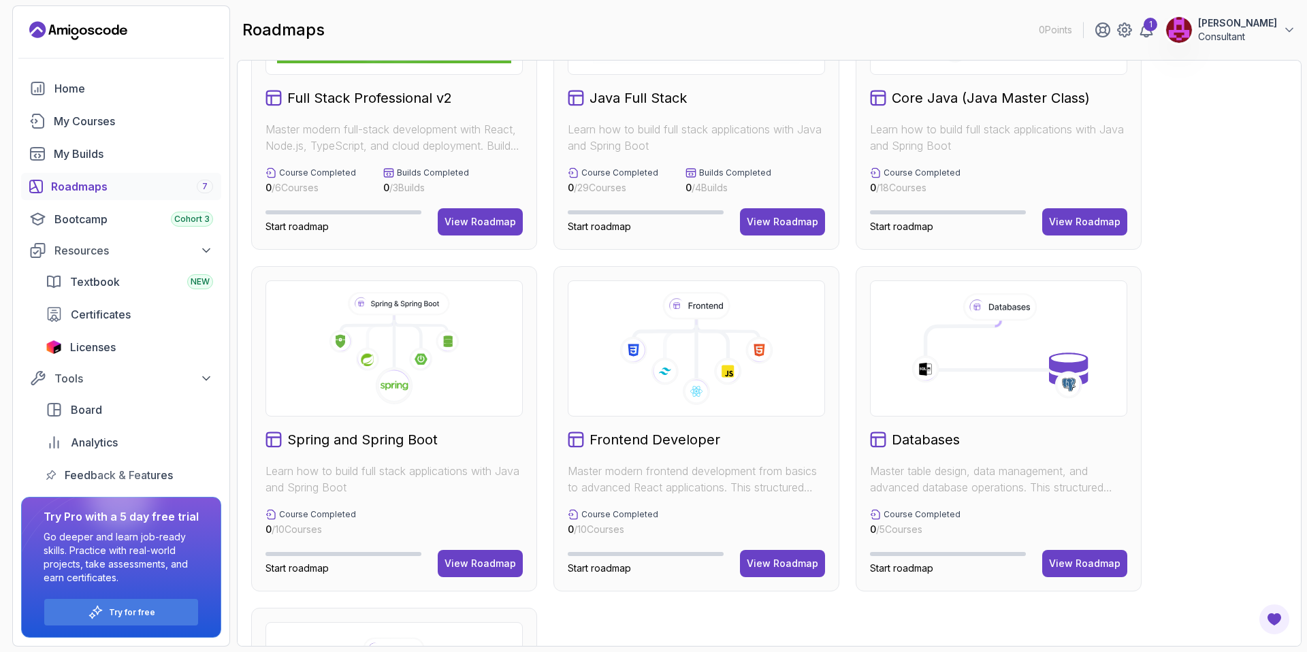
scroll to position [54, 0]
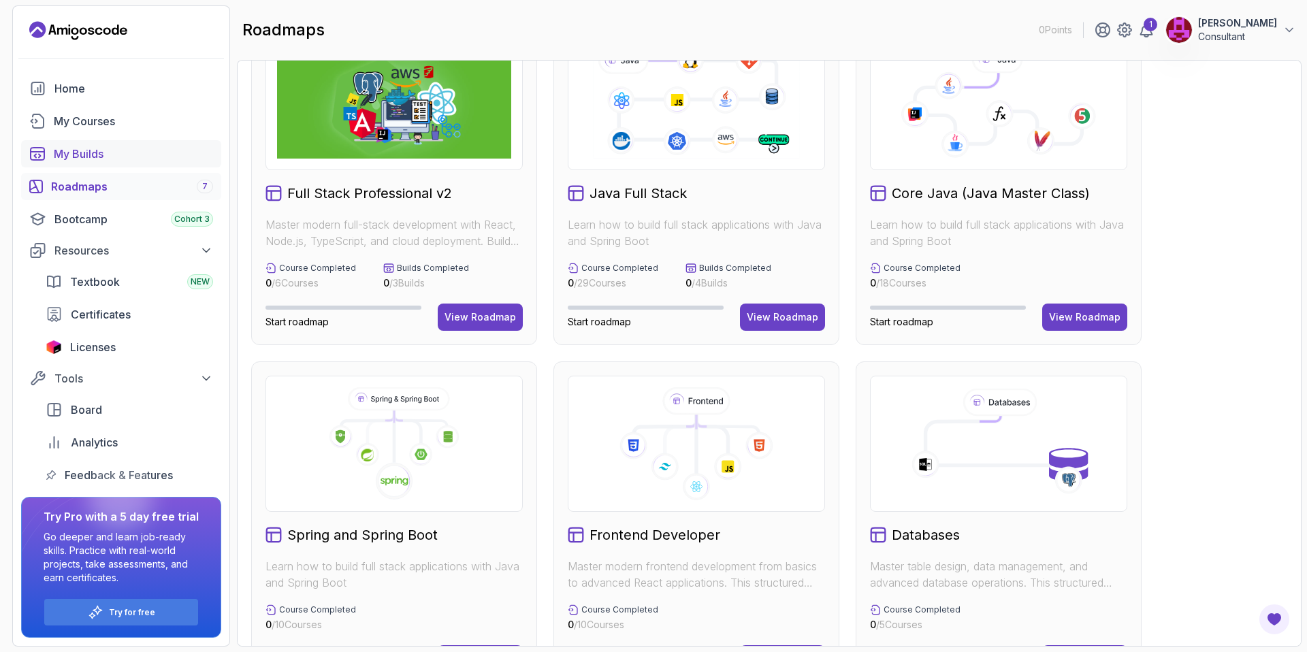
click at [96, 152] on div "My Builds" at bounding box center [133, 154] width 159 height 16
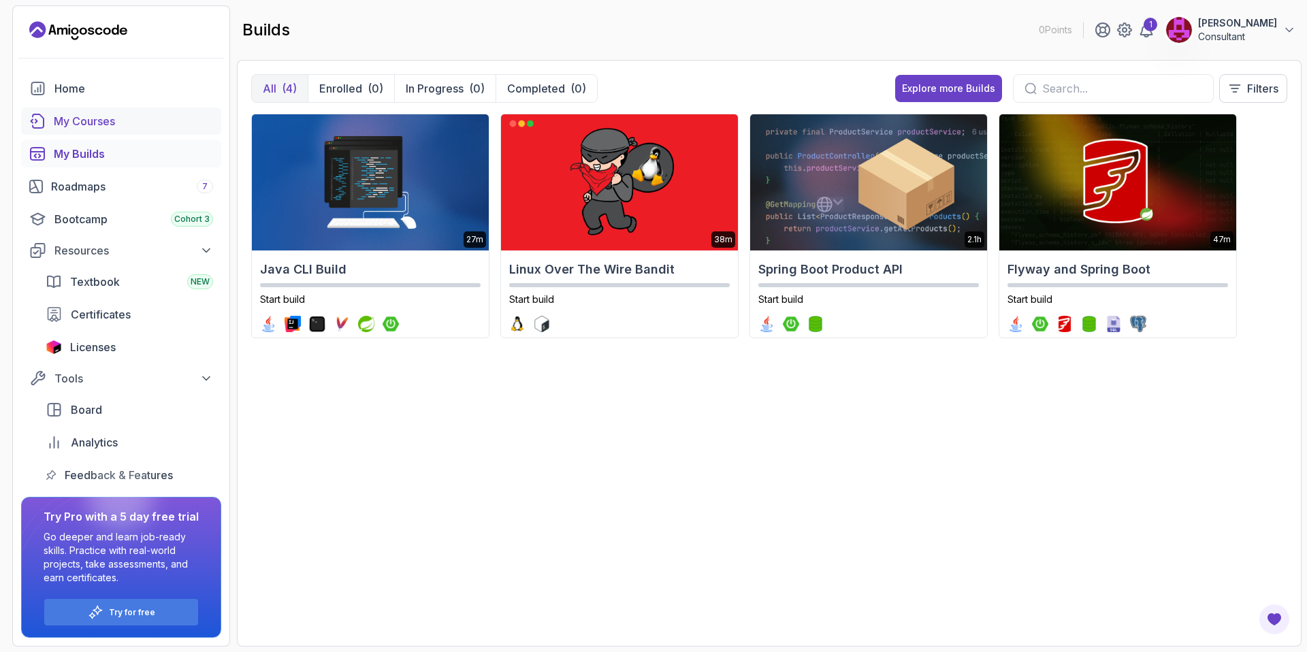
click at [86, 123] on div "My Courses" at bounding box center [133, 121] width 159 height 16
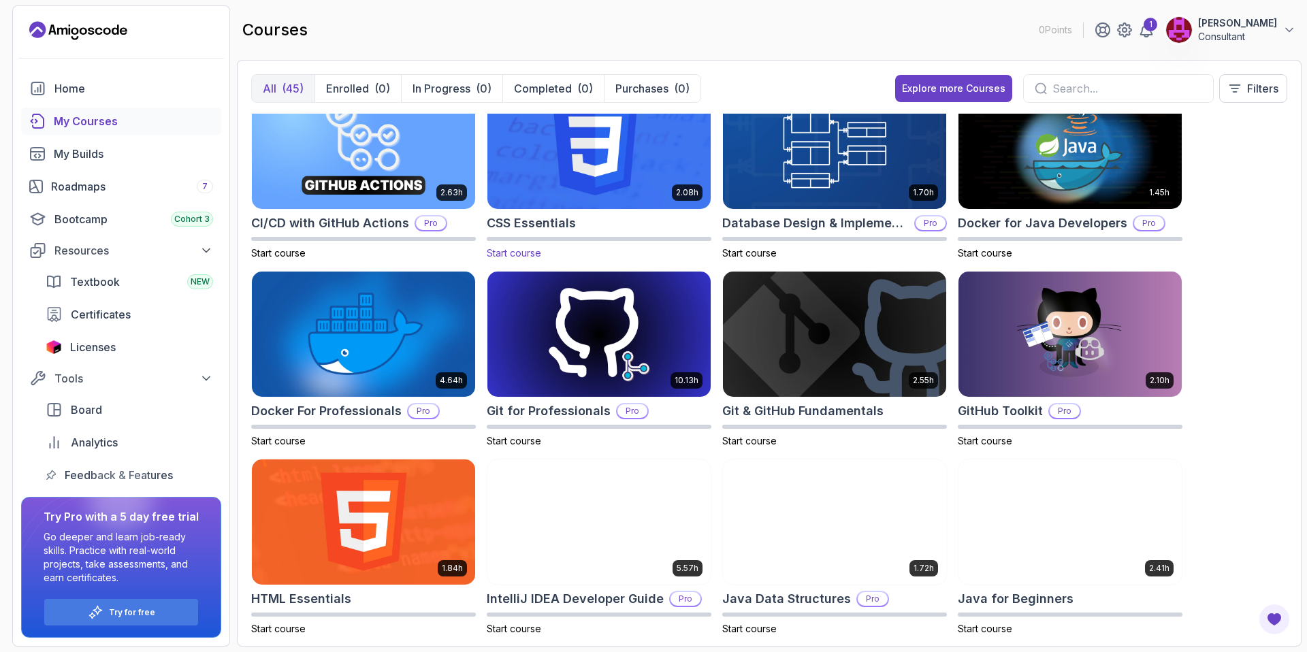
scroll to position [225, 0]
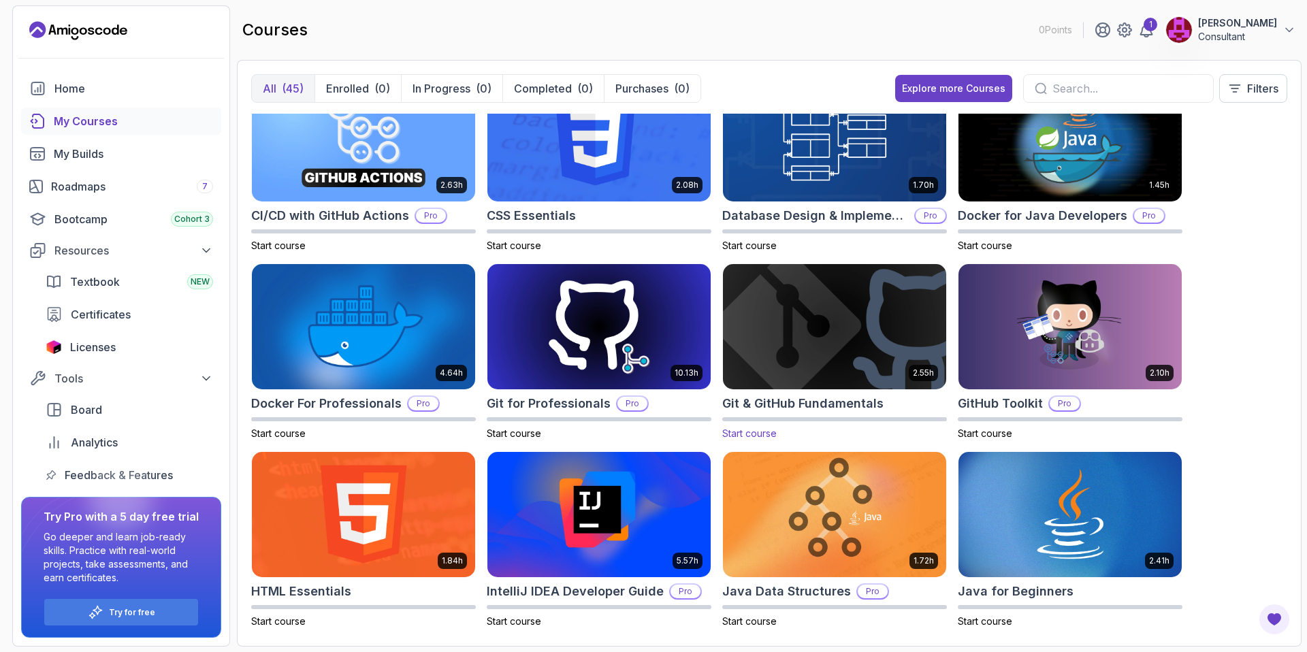
click at [852, 342] on img at bounding box center [834, 326] width 234 height 131
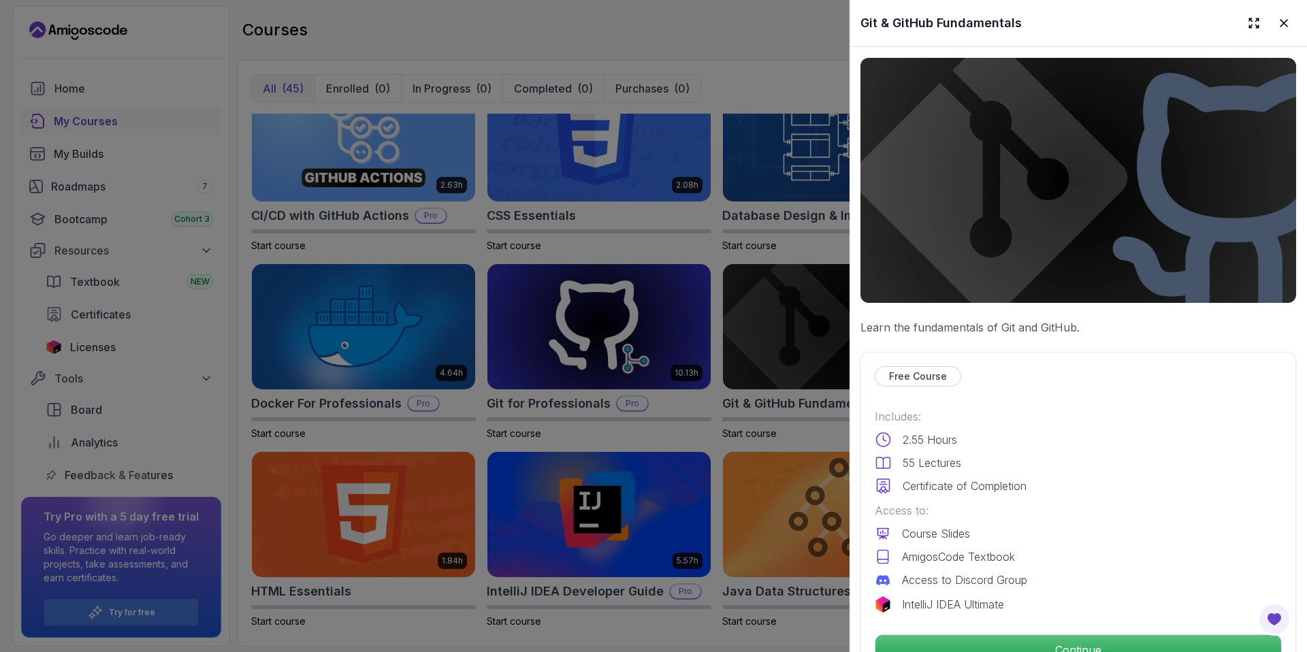
click at [770, 378] on div at bounding box center [653, 326] width 1307 height 652
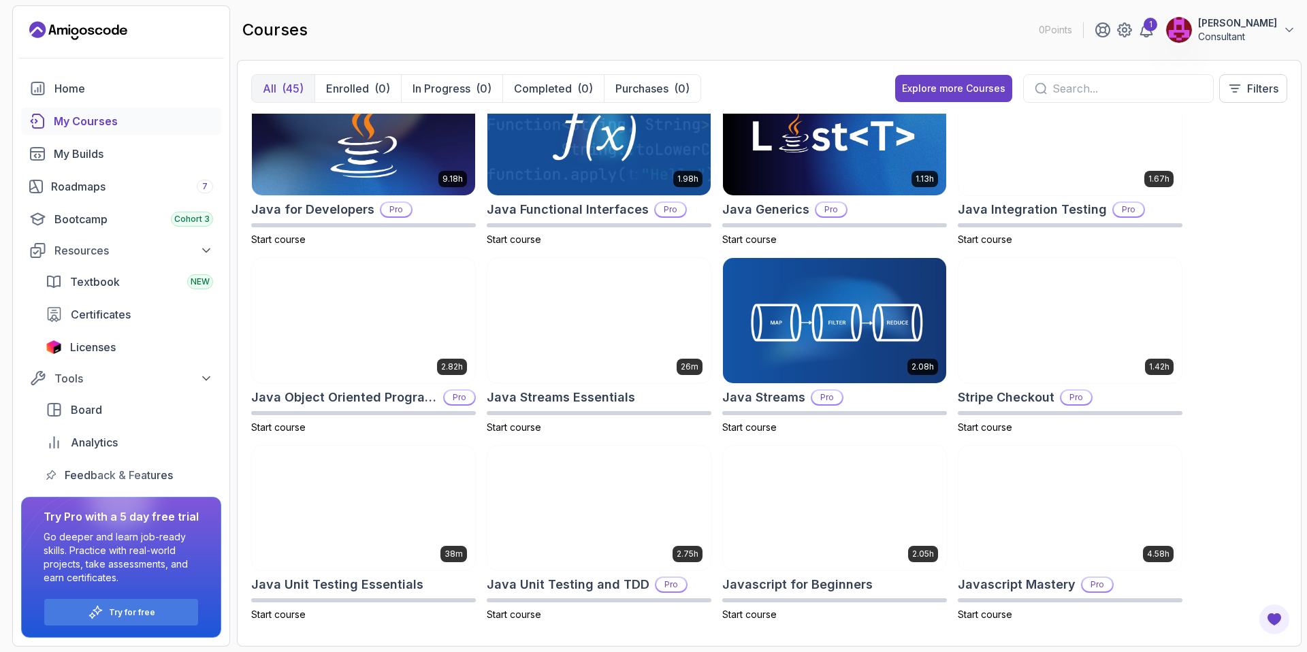
scroll to position [797, 0]
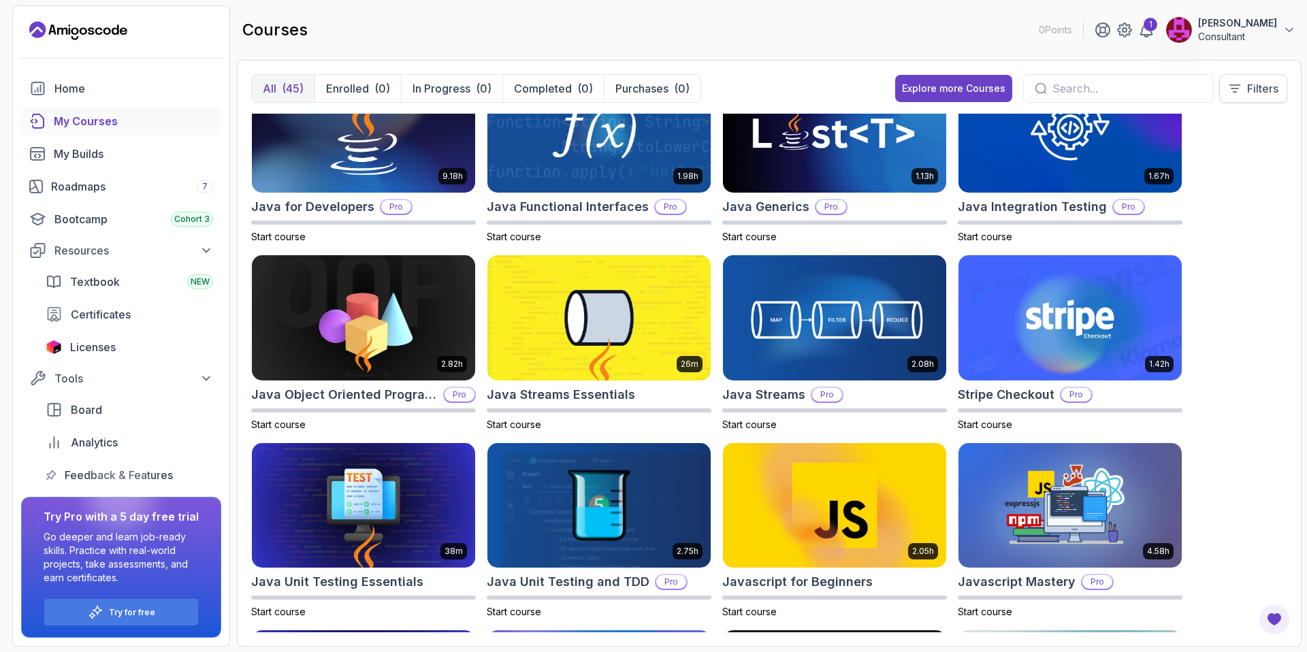
click at [1240, 84] on icon at bounding box center [1235, 89] width 14 height 14
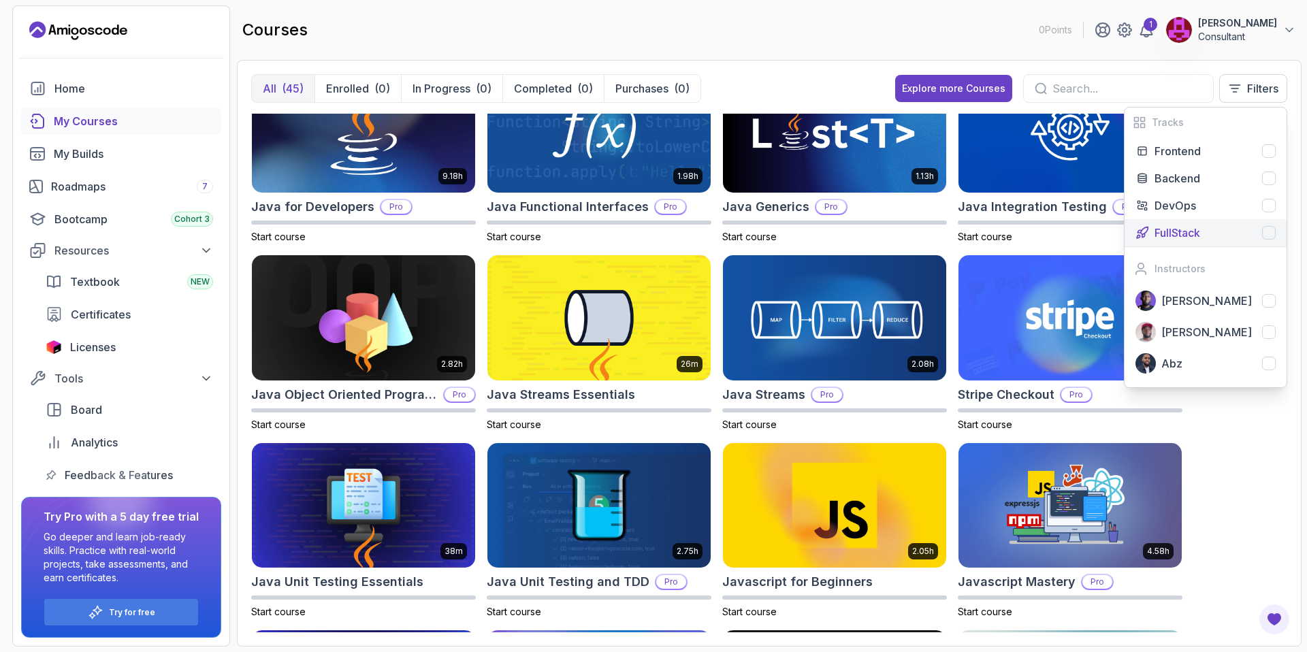
click at [1263, 236] on div at bounding box center [1269, 233] width 14 height 14
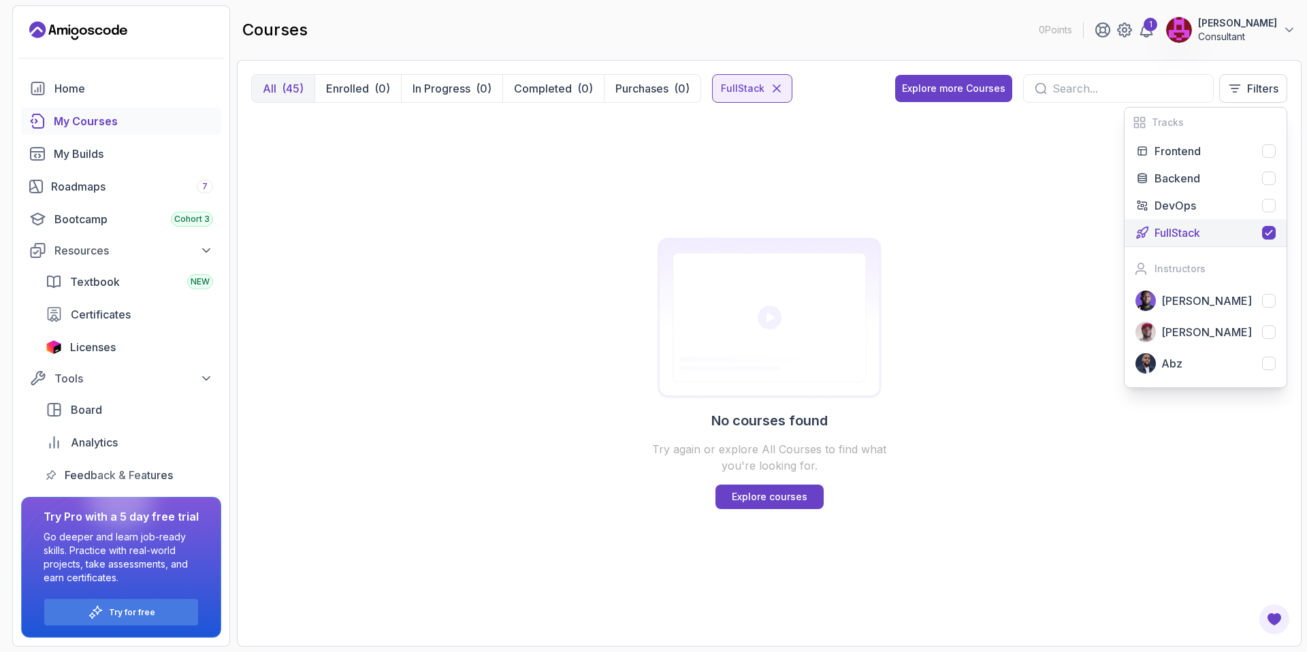
click at [1272, 231] on icon at bounding box center [1268, 232] width 11 height 11
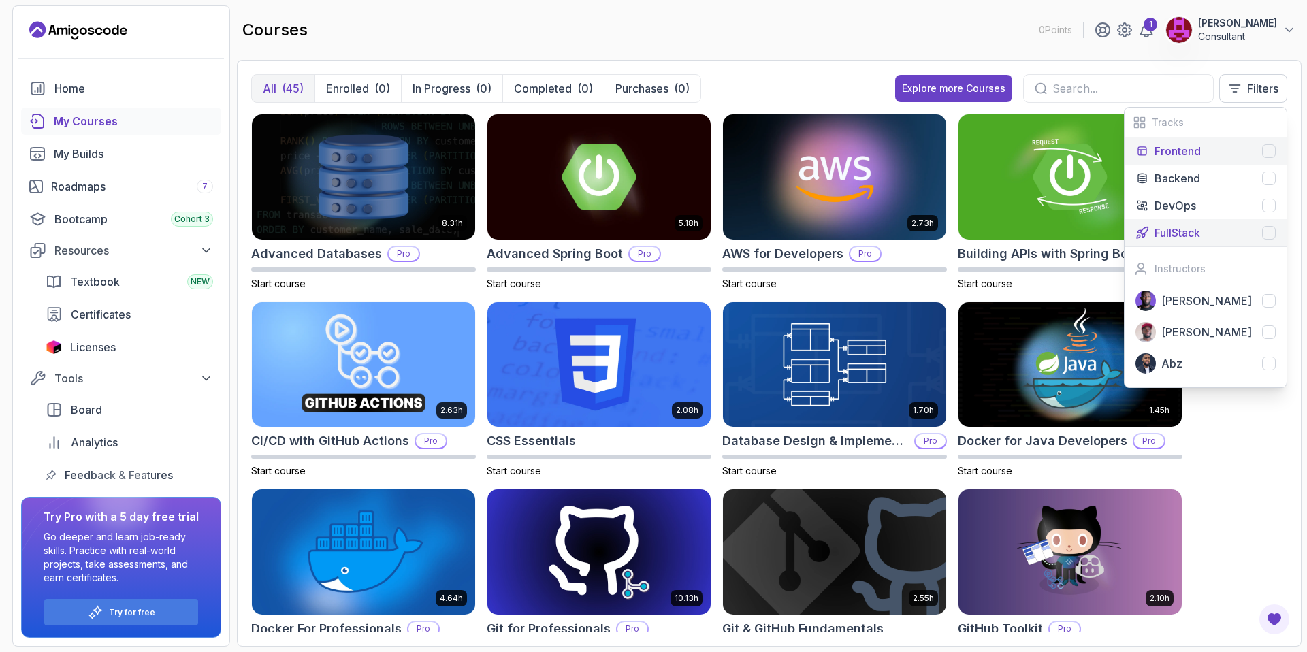
click at [1267, 150] on div at bounding box center [1269, 151] width 14 height 14
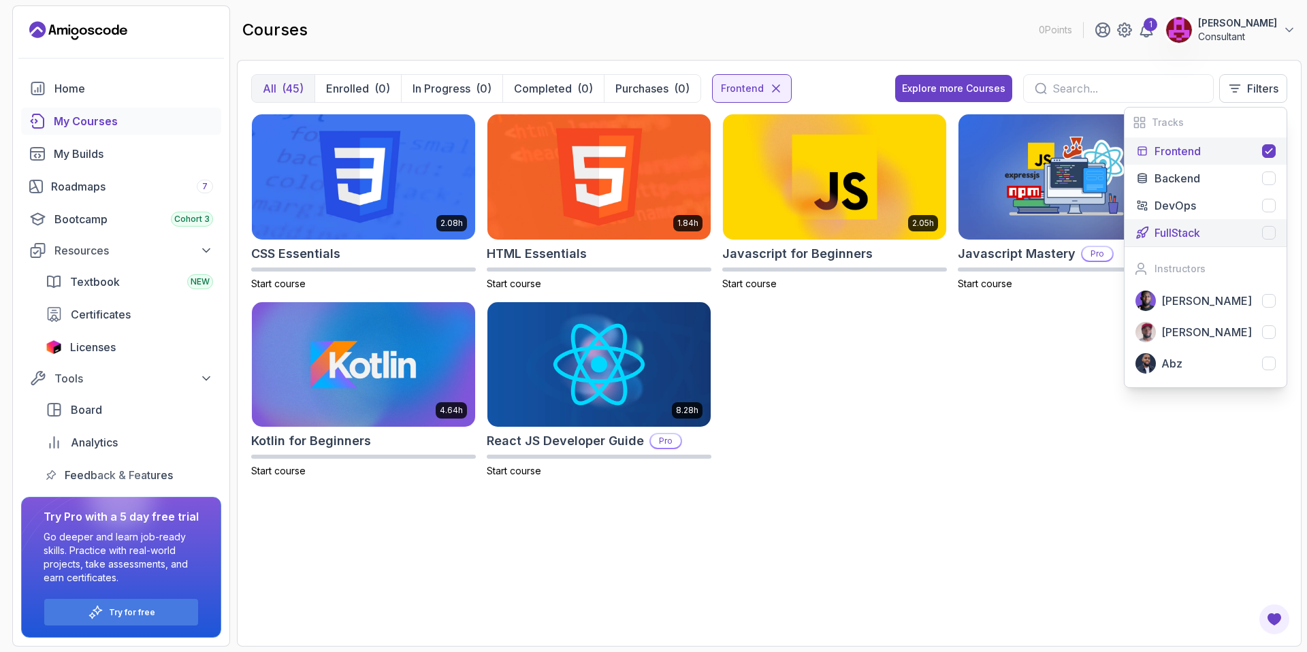
click at [1267, 150] on icon at bounding box center [1268, 151] width 11 height 11
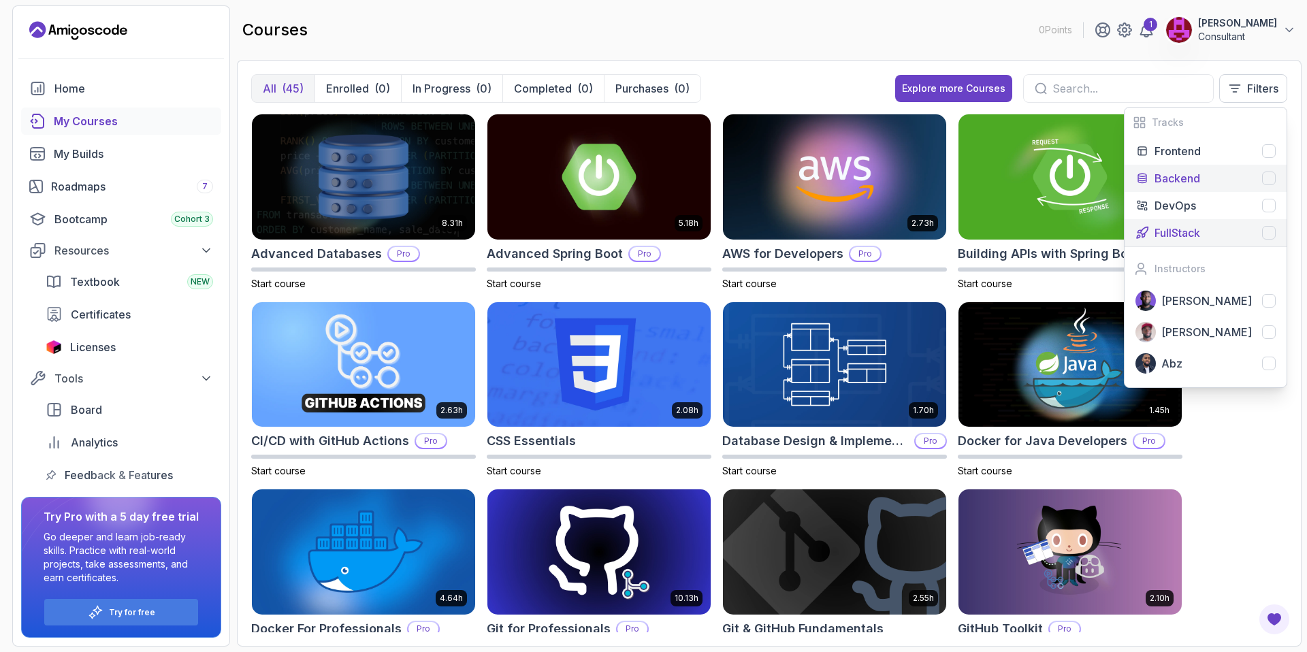
click at [1267, 178] on div at bounding box center [1269, 179] width 14 height 14
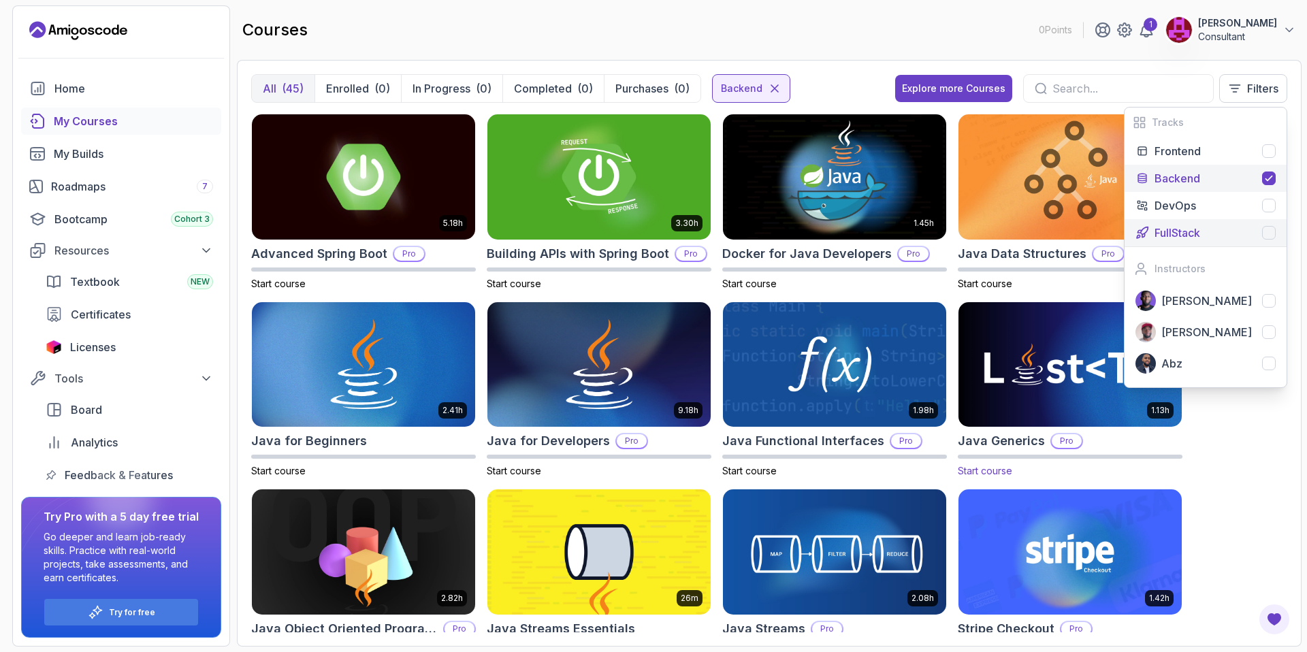
scroll to position [1, 0]
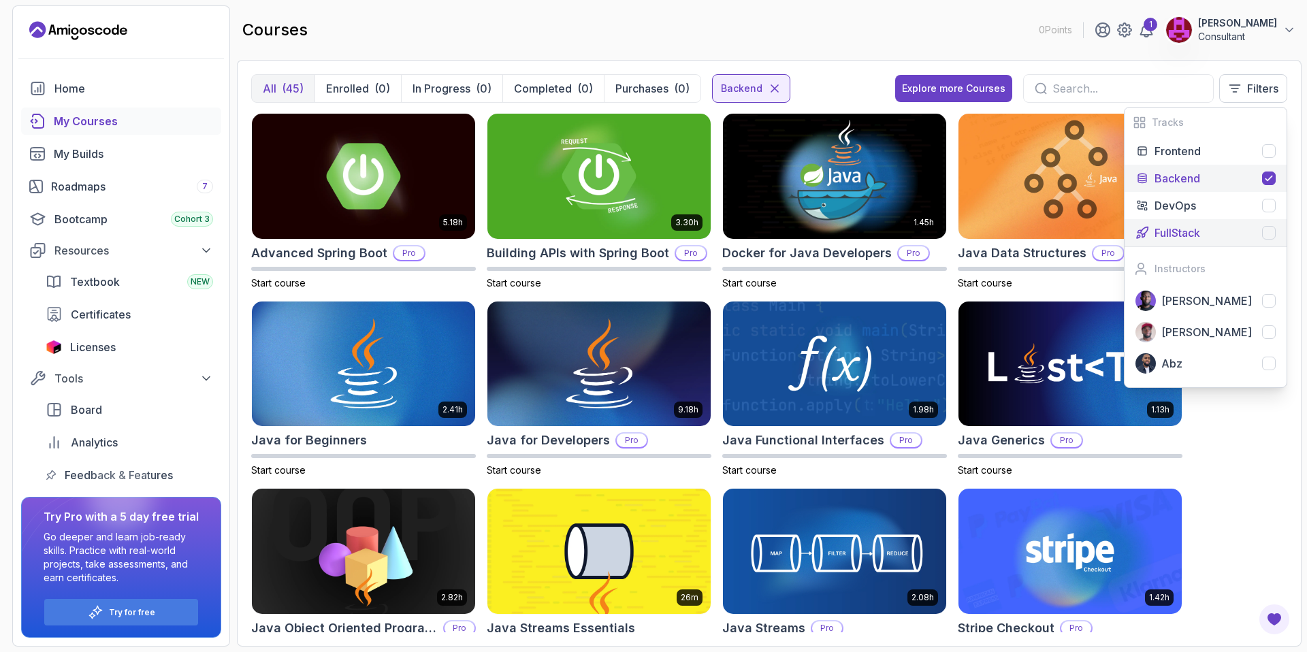
click at [1272, 178] on icon at bounding box center [1268, 178] width 11 height 11
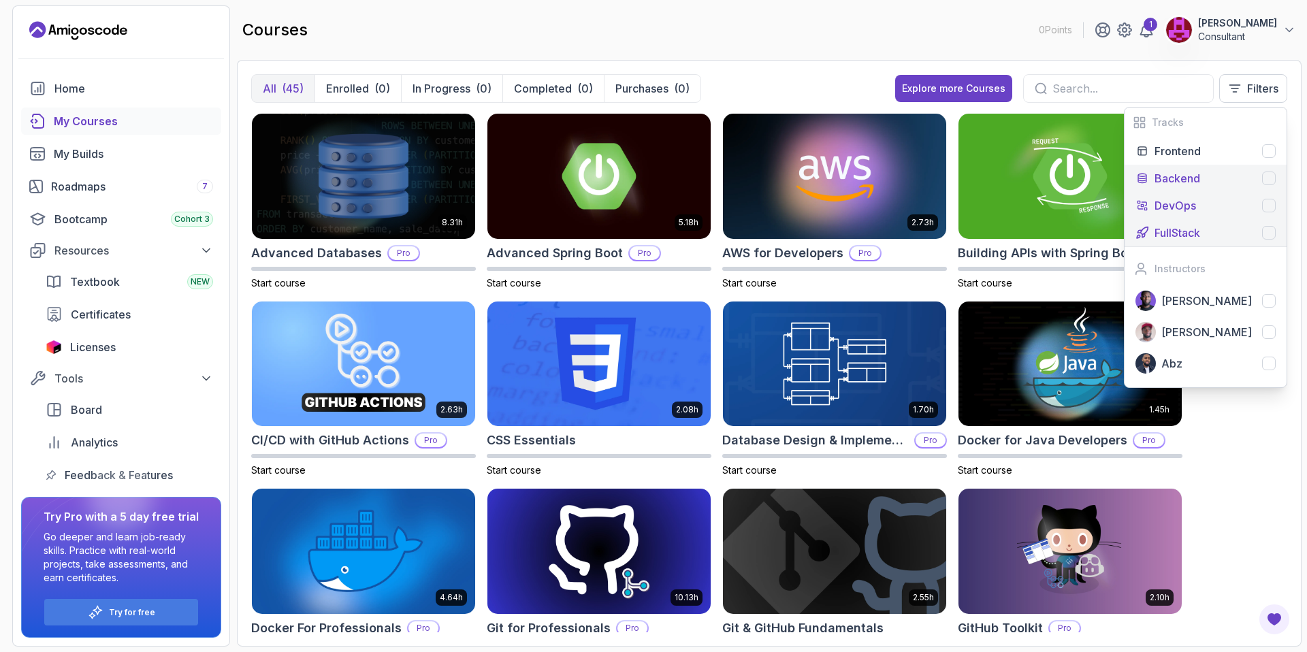
click at [1270, 205] on div at bounding box center [1269, 206] width 14 height 14
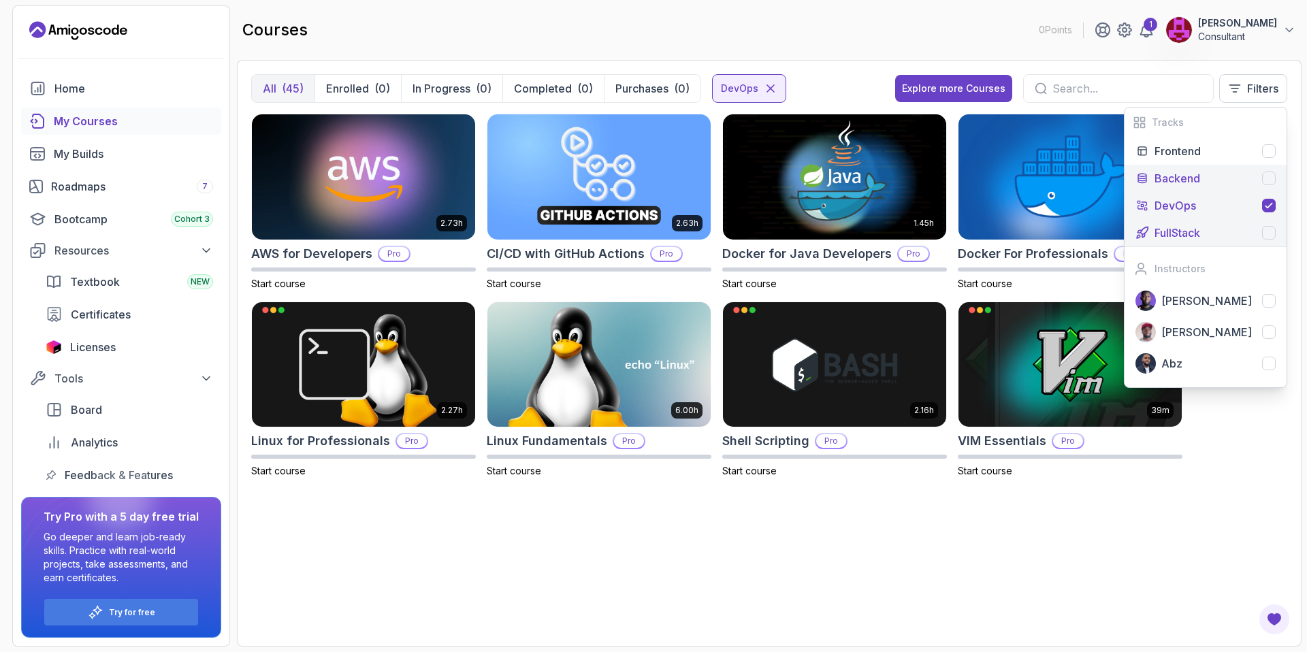
click at [1270, 205] on icon at bounding box center [1268, 205] width 11 height 11
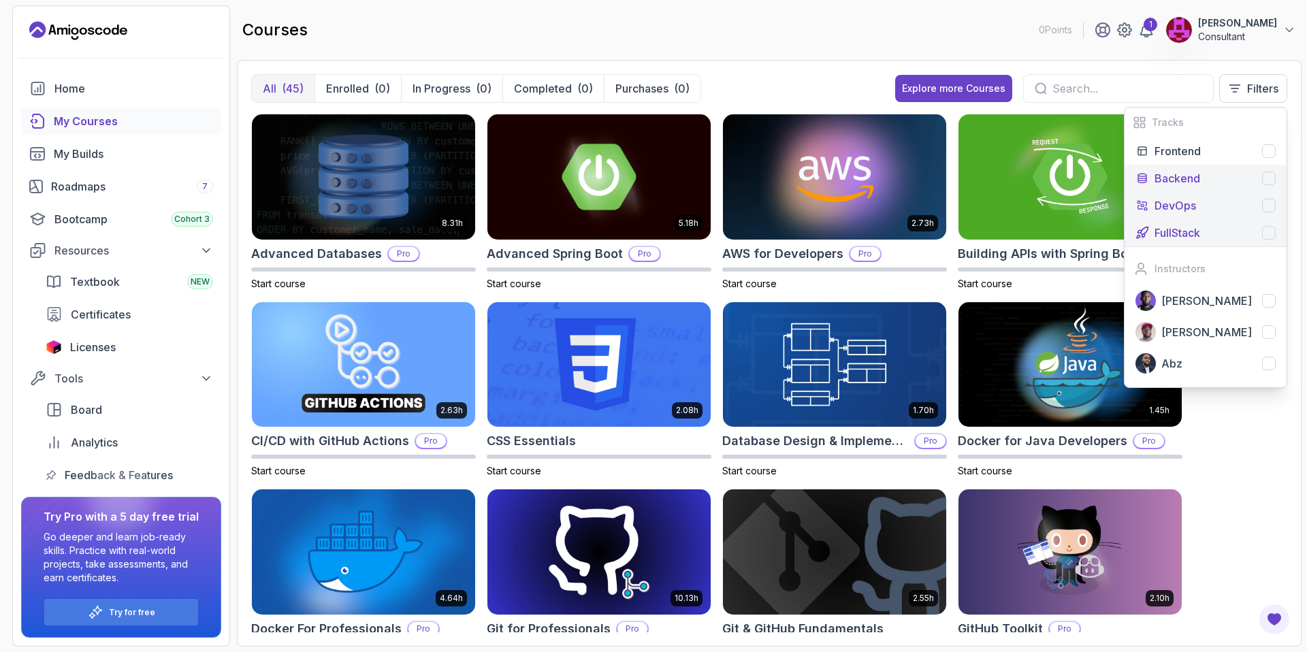
click at [1270, 205] on div at bounding box center [1269, 206] width 14 height 14
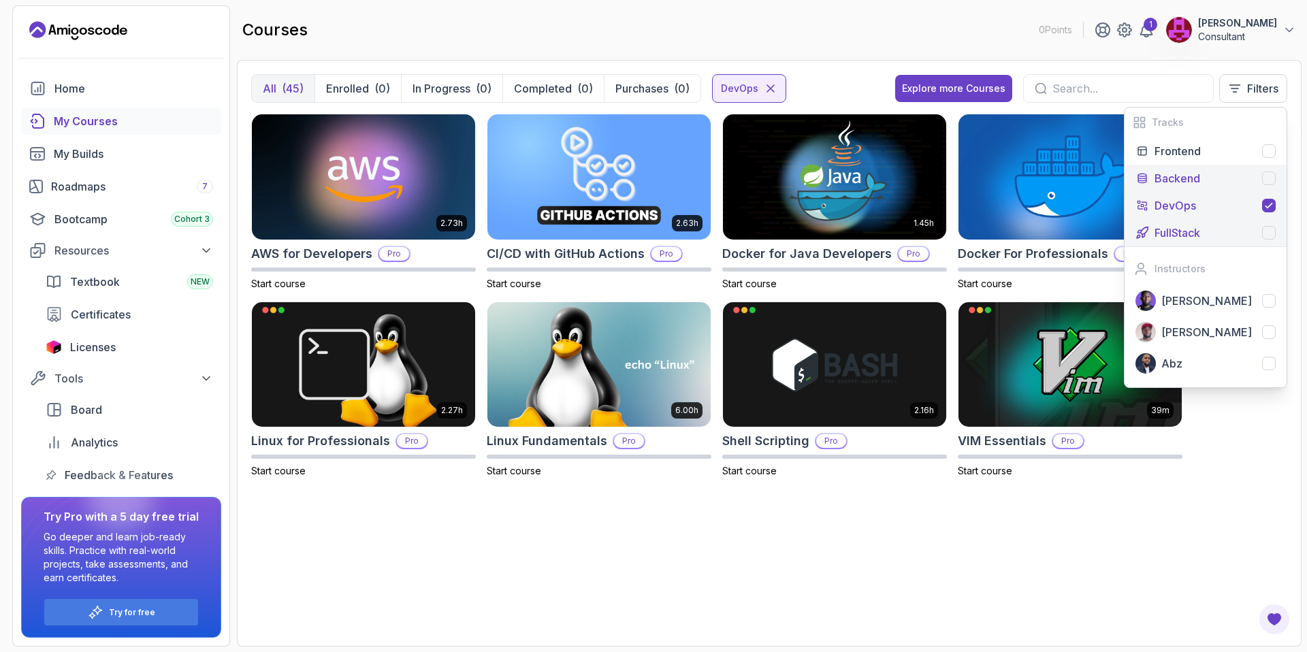
click at [1270, 205] on icon at bounding box center [1268, 205] width 11 height 11
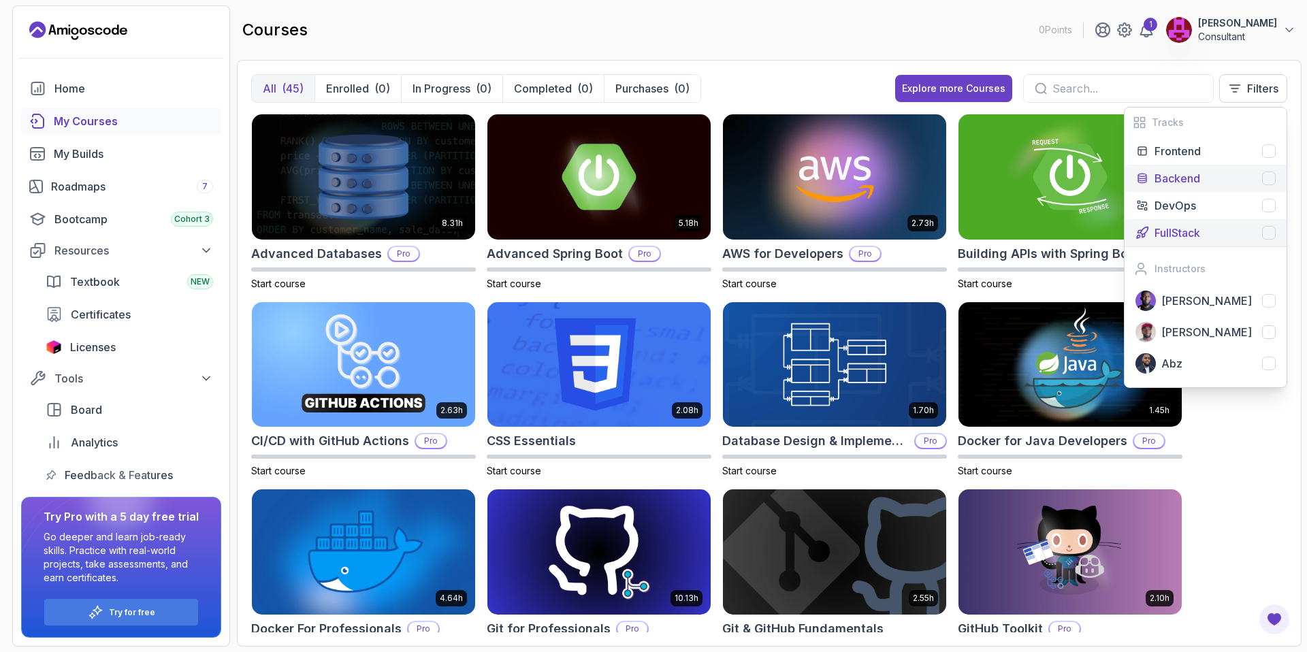
click at [1073, 88] on input "text" at bounding box center [1127, 88] width 150 height 16
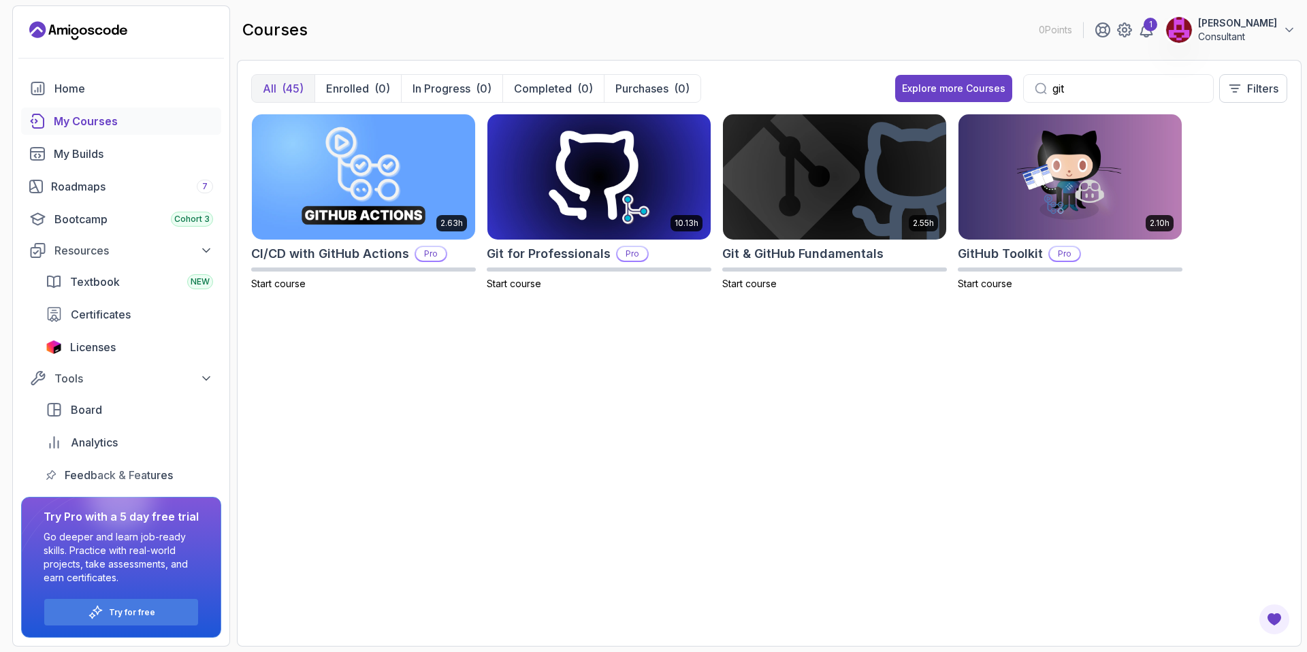
type input "git"
click at [856, 212] on img at bounding box center [834, 176] width 234 height 131
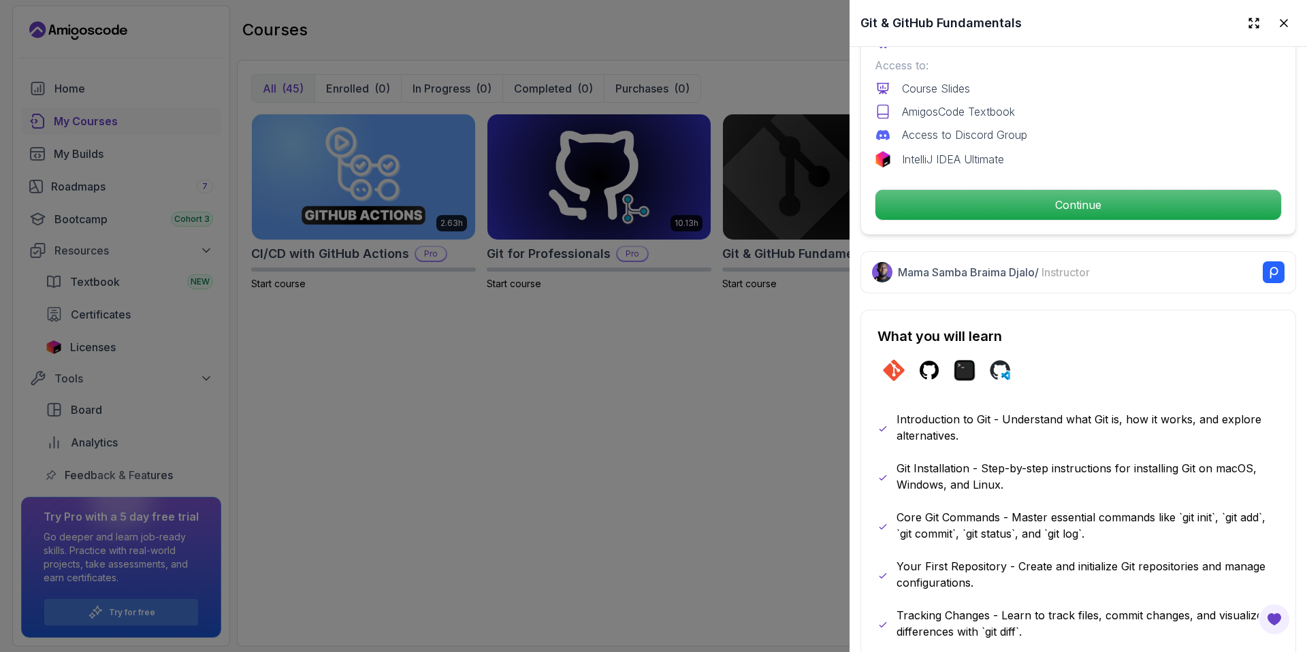
scroll to position [451, 0]
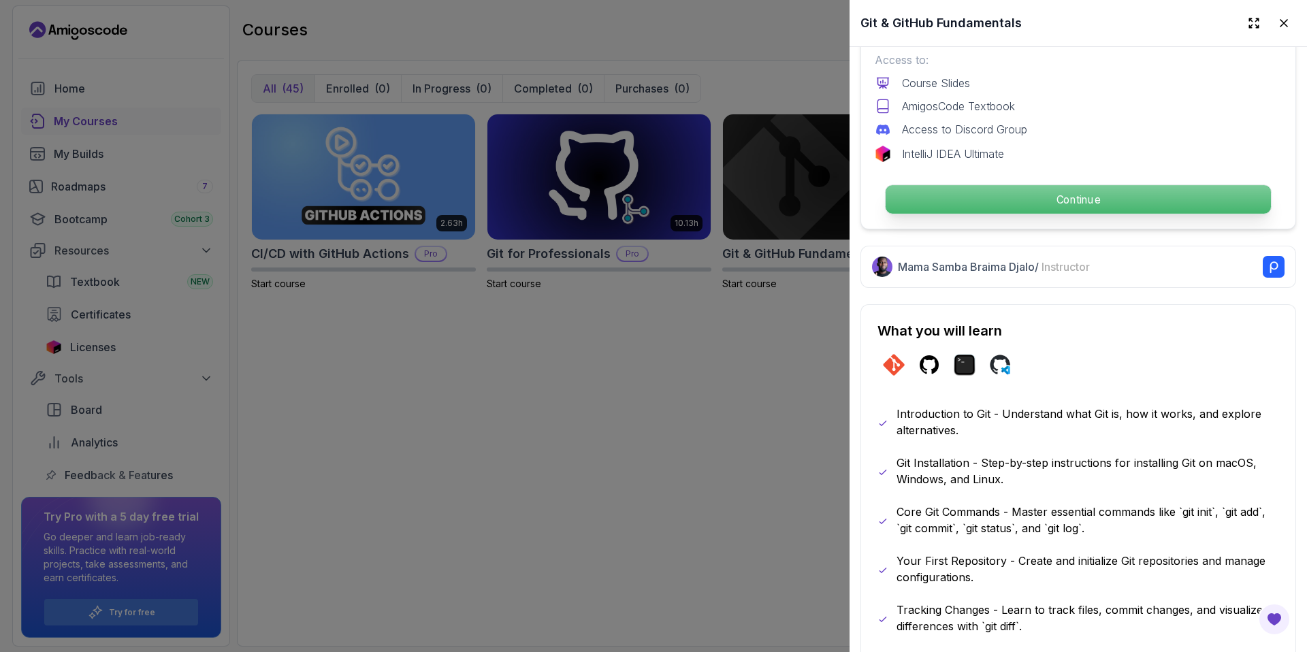
click at [1020, 199] on p "Continue" at bounding box center [1078, 199] width 385 height 29
